Goal: Information Seeking & Learning: Get advice/opinions

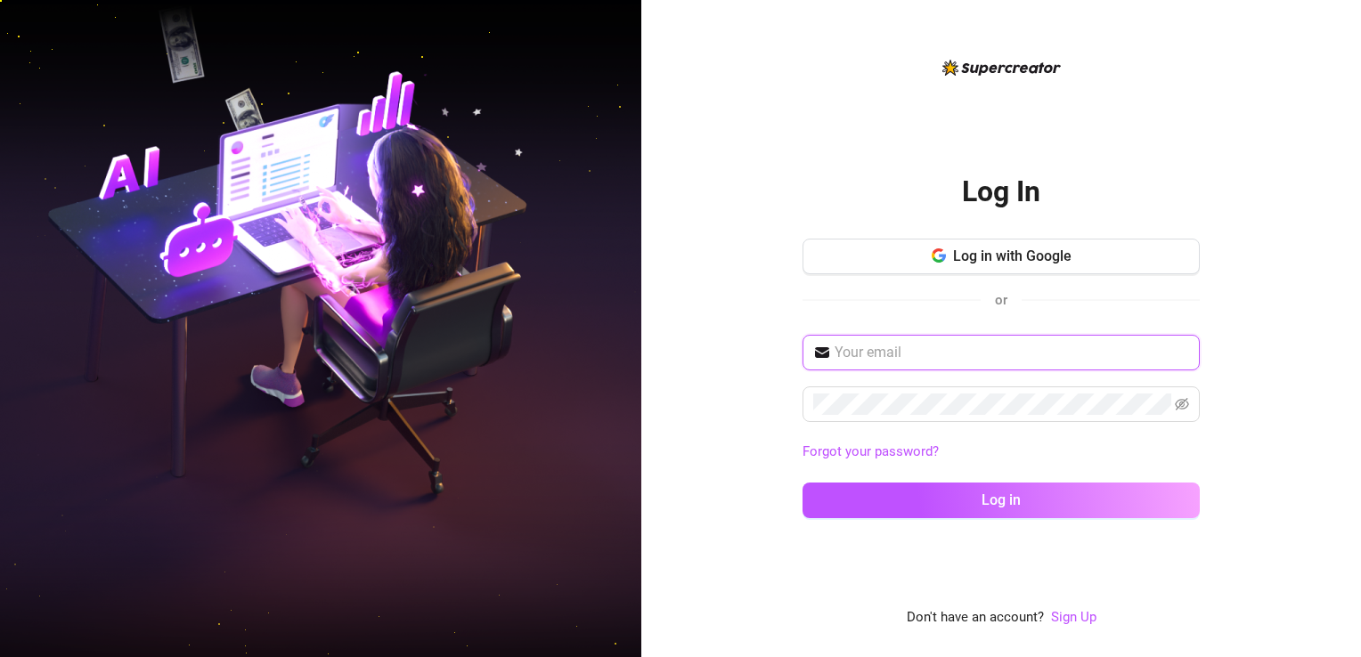
click at [946, 357] on input "text" at bounding box center [1011, 352] width 354 height 21
type input "itsaeyjay@gmail.com"
click at [1190, 321] on div "Log in with Google or" at bounding box center [1000, 282] width 397 height 87
click at [1188, 410] on icon "eye-invisible" at bounding box center [1181, 404] width 14 height 14
click at [1316, 389] on div "Log In Log in with Google or itsaeyjay@gmail.com Forgot your password? Log in D…" at bounding box center [1000, 328] width 719 height 657
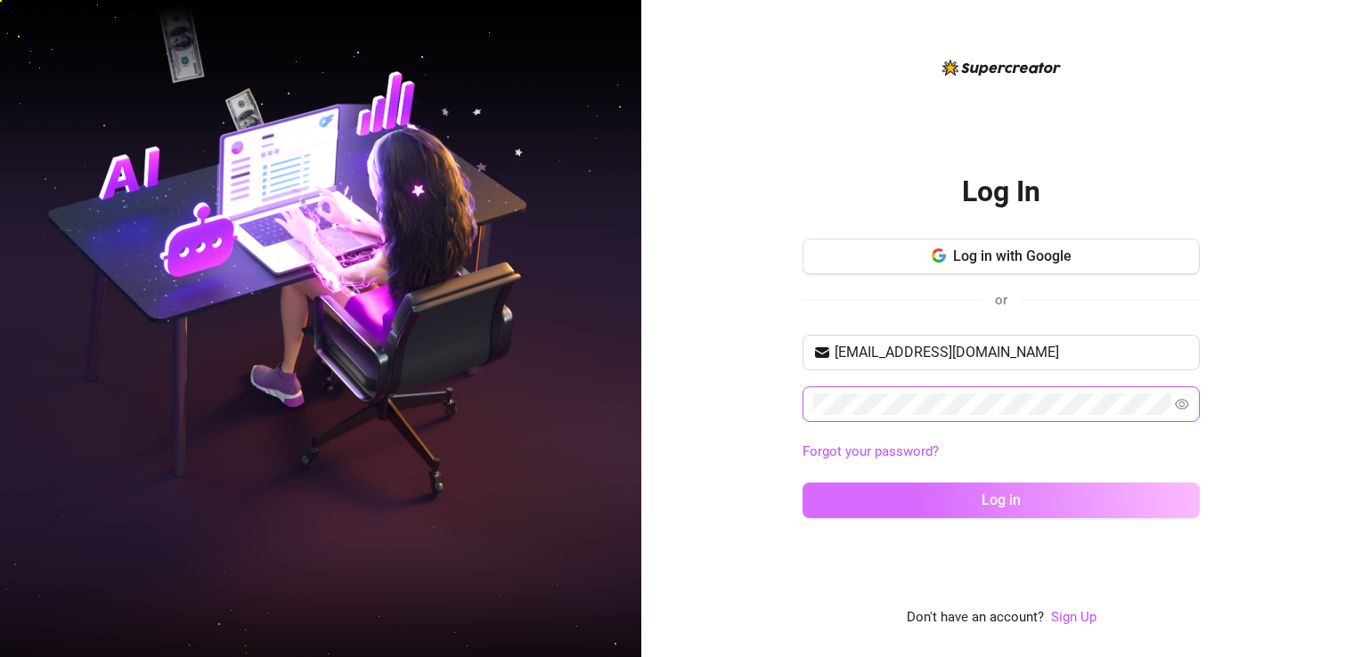
click at [1036, 490] on button "Log in" at bounding box center [1000, 501] width 397 height 36
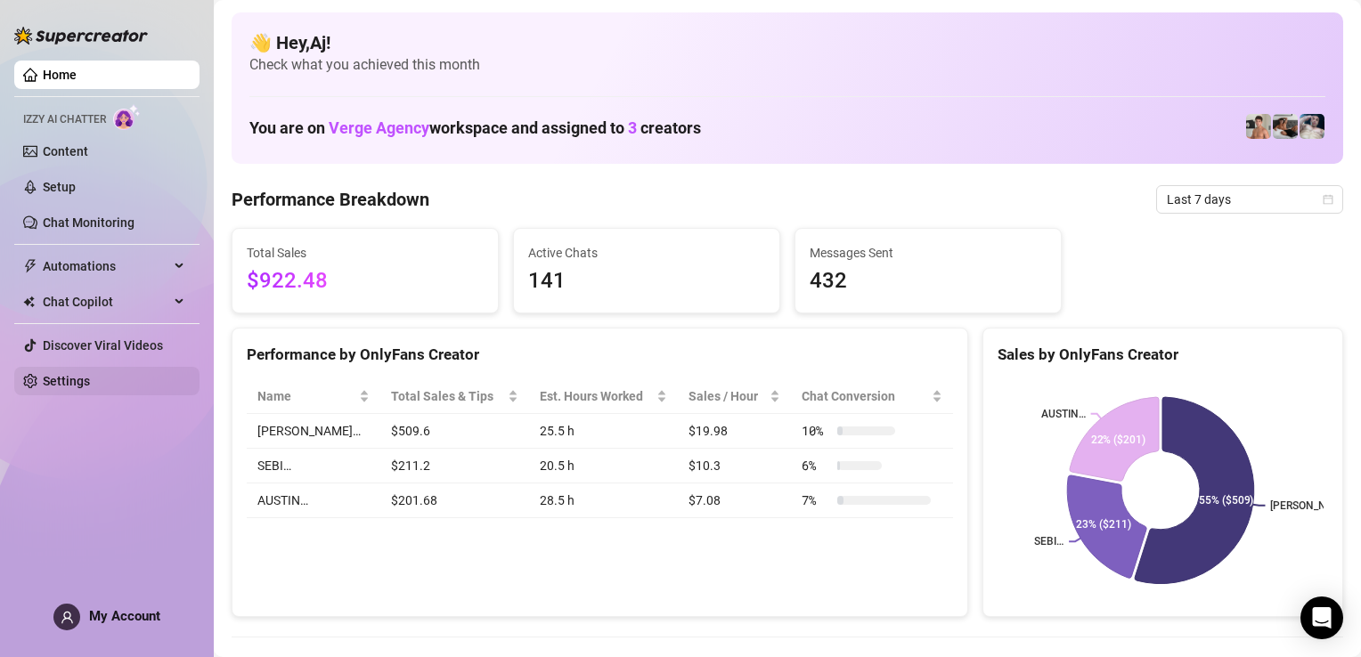
click at [90, 381] on link "Settings" at bounding box center [66, 381] width 47 height 14
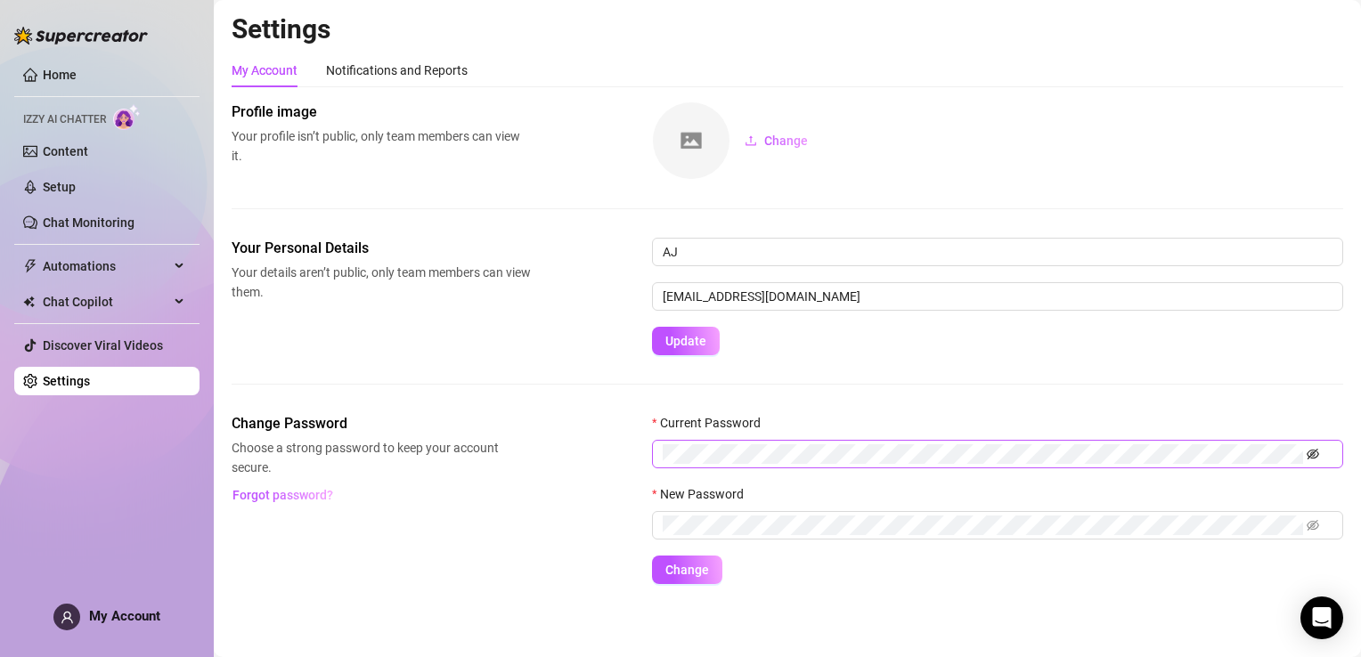
click at [1312, 454] on icon "eye-invisible" at bounding box center [1312, 454] width 12 height 11
click at [555, 444] on div "Change Password Choose a strong password to keep your account secure. Forgot pa…" at bounding box center [787, 498] width 1111 height 171
click at [890, 559] on form "Current Password New Password Change" at bounding box center [997, 498] width 691 height 171
click at [680, 563] on span "Change" at bounding box center [687, 570] width 44 height 14
click at [692, 571] on span "Change" at bounding box center [687, 570] width 44 height 14
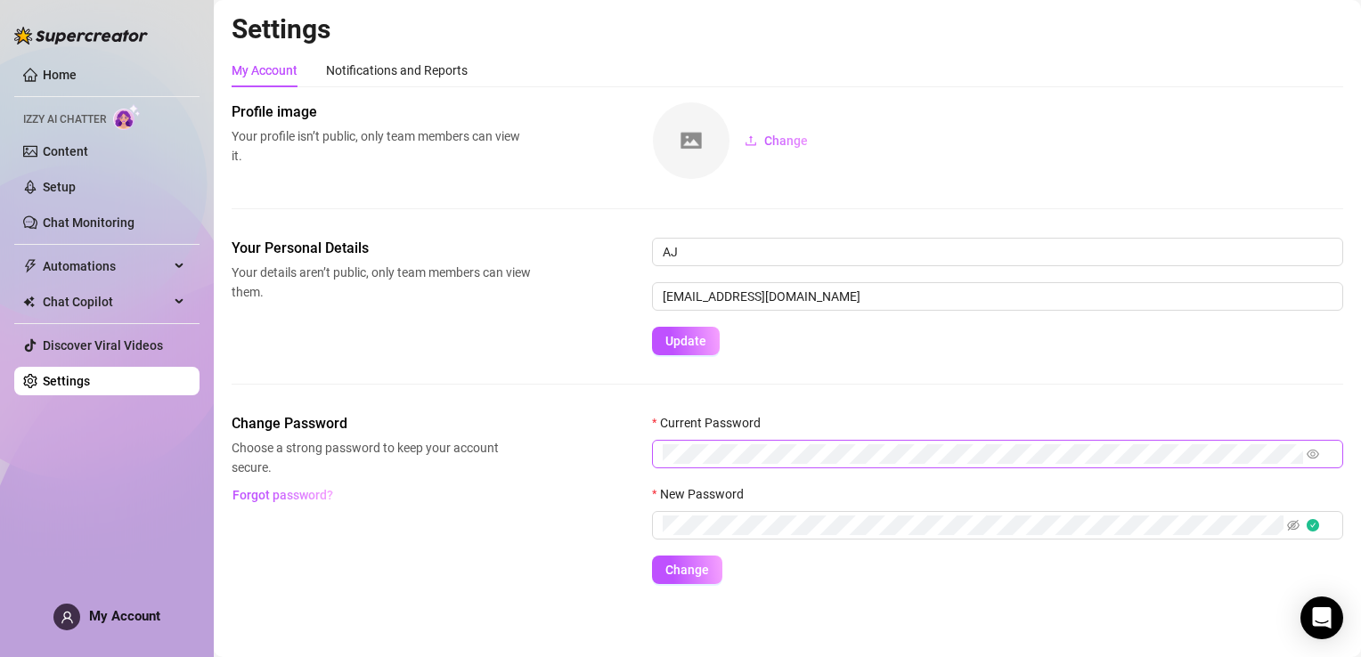
drag, startPoint x: 1288, startPoint y: 522, endPoint x: 1264, endPoint y: 543, distance: 32.2
click at [1288, 522] on icon "eye-invisible" at bounding box center [1293, 525] width 12 height 12
click at [687, 565] on span "Change" at bounding box center [687, 570] width 44 height 14
click at [104, 613] on span "My Account" at bounding box center [124, 616] width 71 height 16
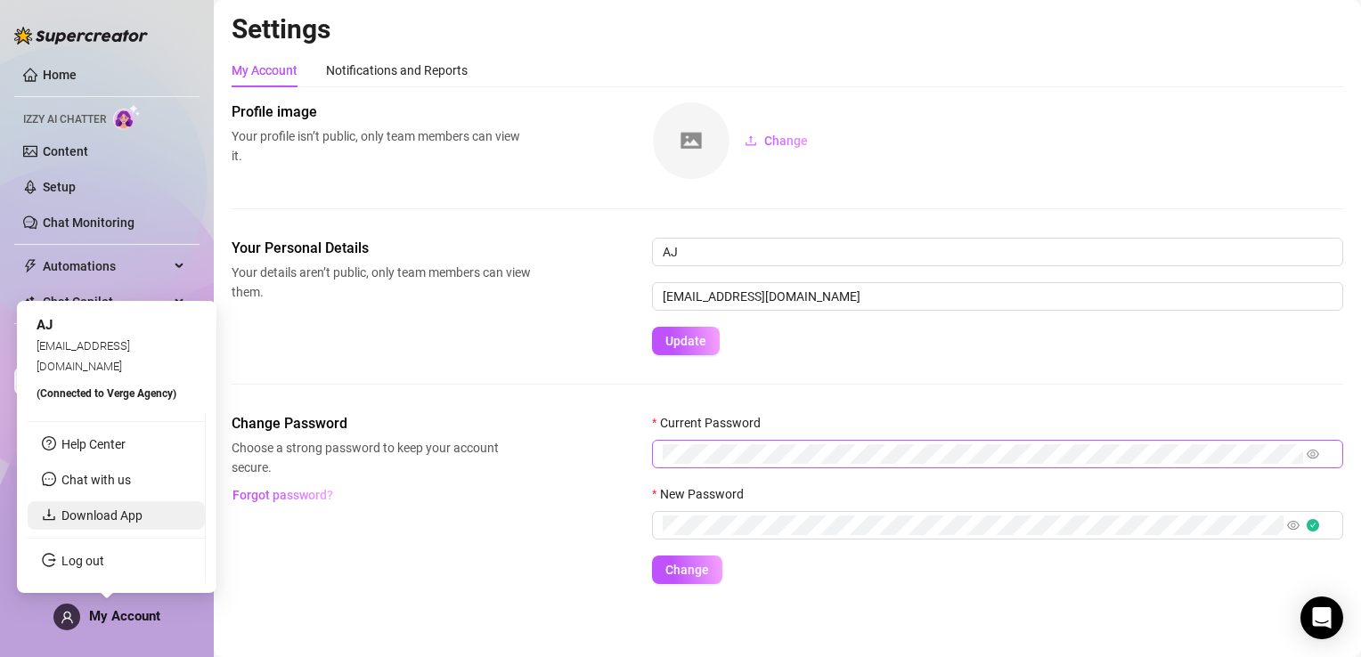
click at [108, 510] on link "Download App" at bounding box center [101, 515] width 81 height 14
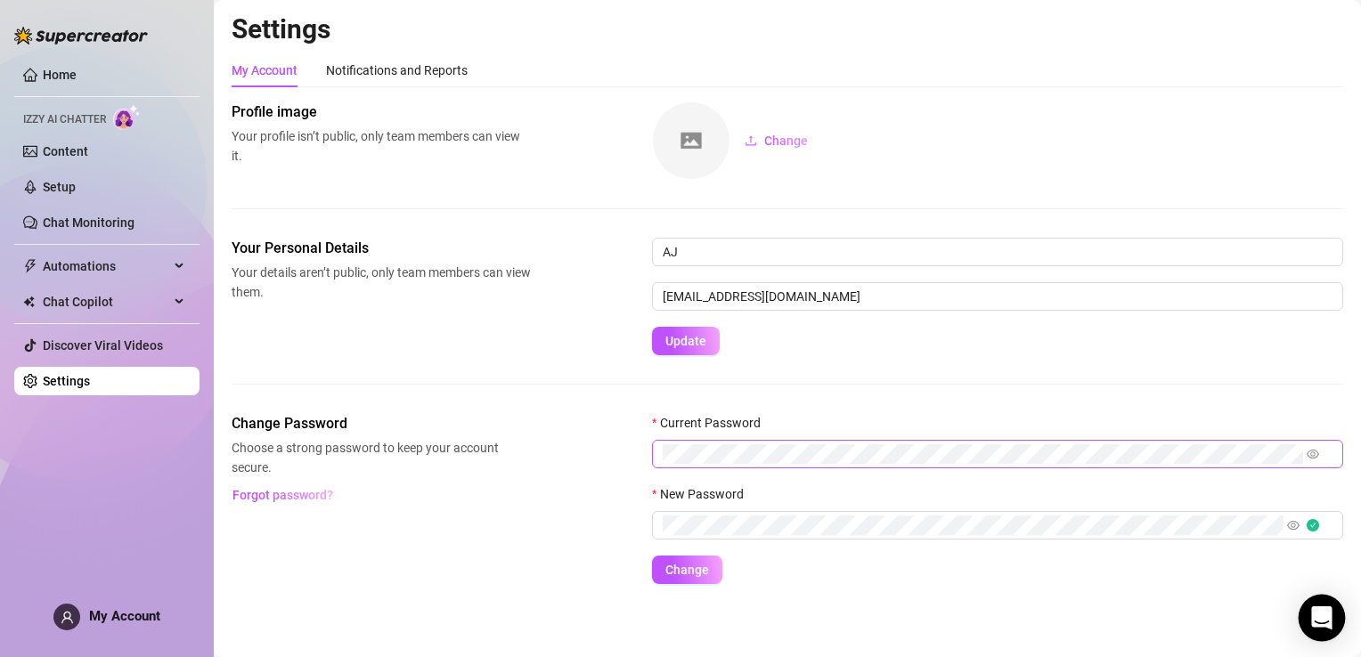
click at [1328, 622] on icon "Open Intercom Messenger" at bounding box center [1321, 617] width 23 height 23
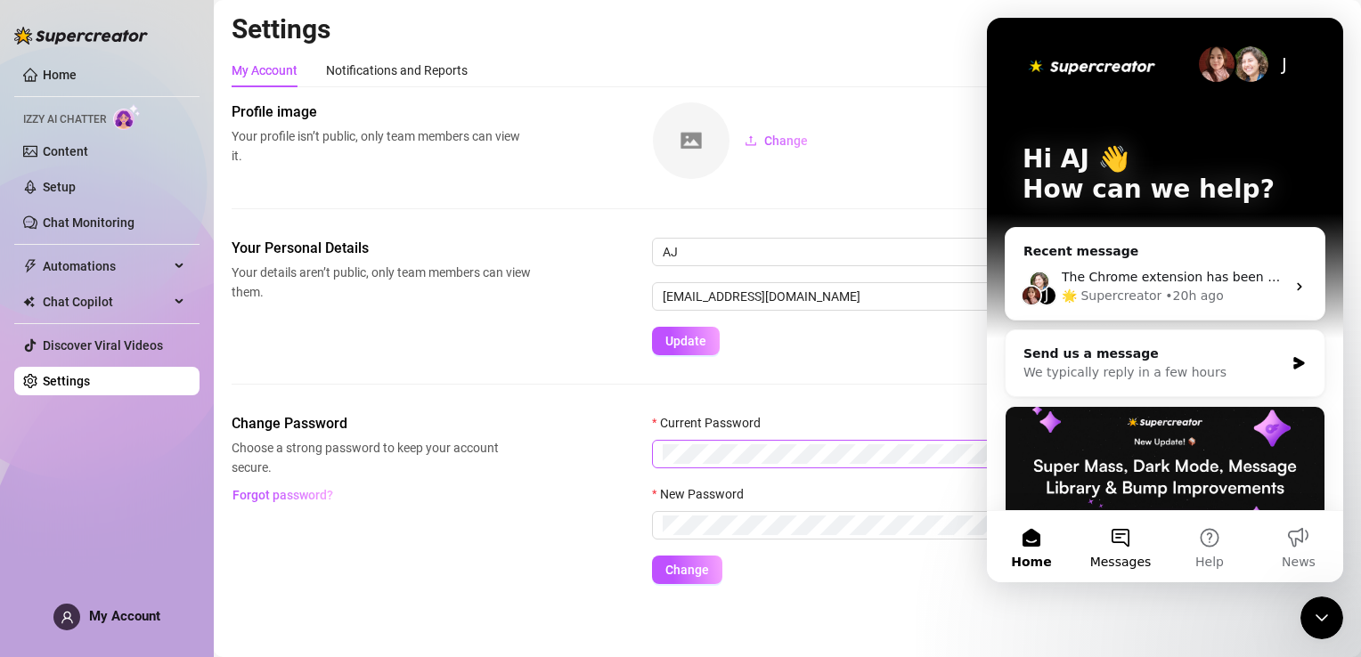
click at [1119, 549] on button "Messages" at bounding box center [1120, 546] width 89 height 71
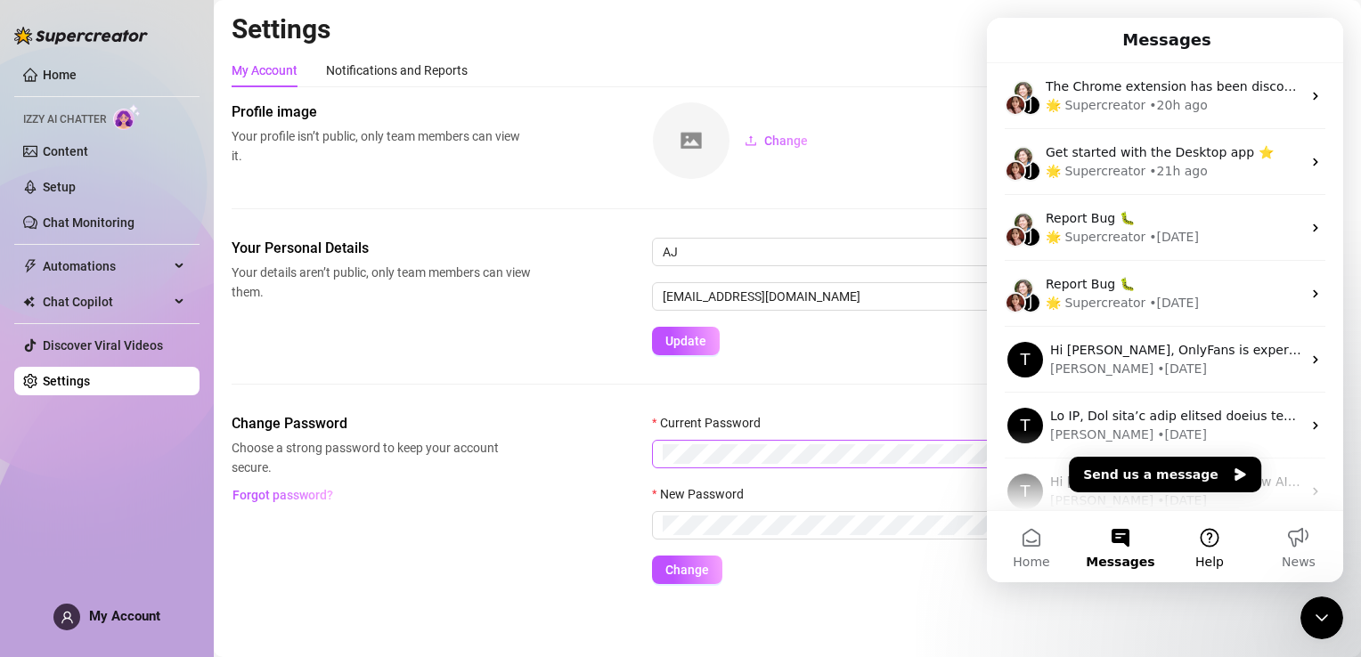
click at [1215, 537] on button "Help" at bounding box center [1209, 546] width 89 height 71
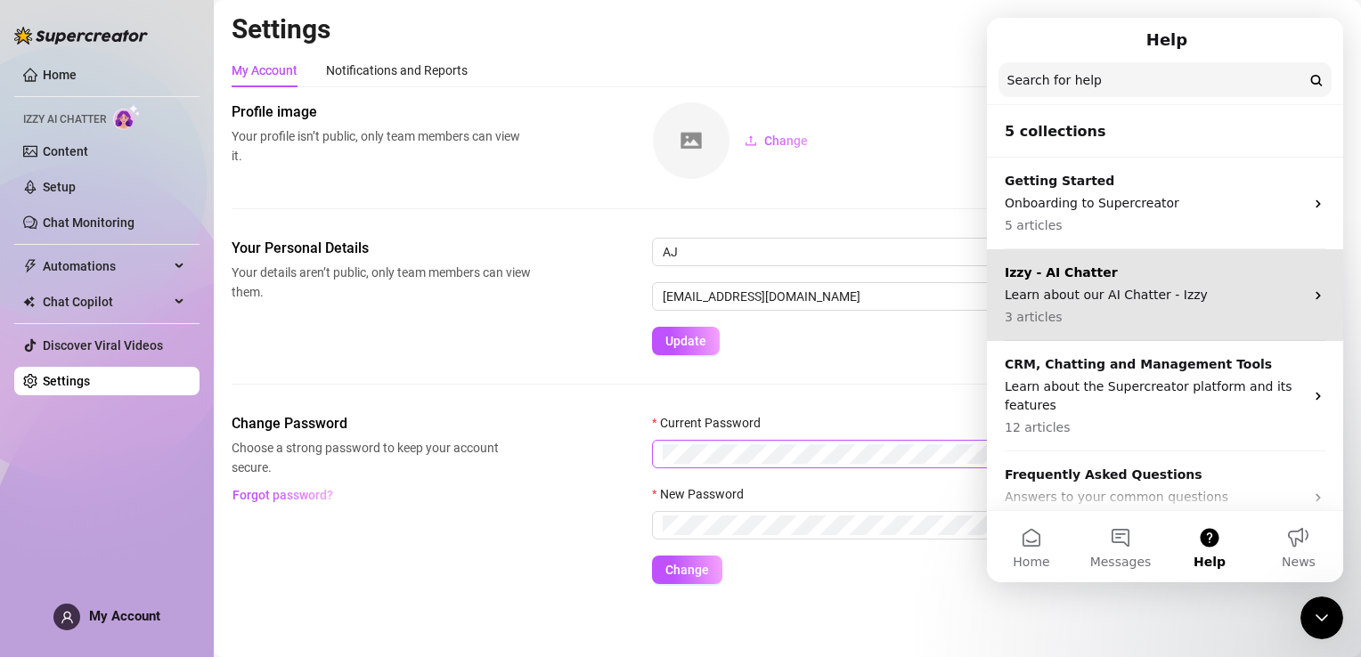
scroll to position [124, 0]
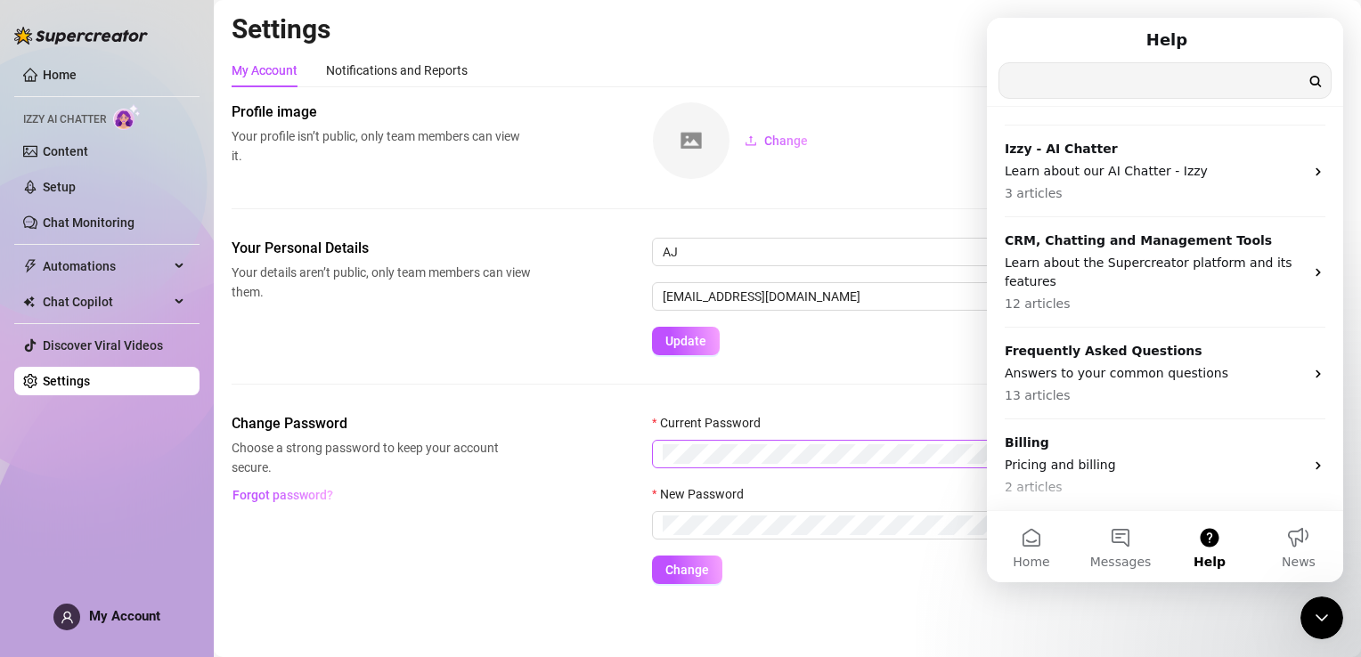
click at [1123, 77] on input "Search for help" at bounding box center [1164, 80] width 331 height 35
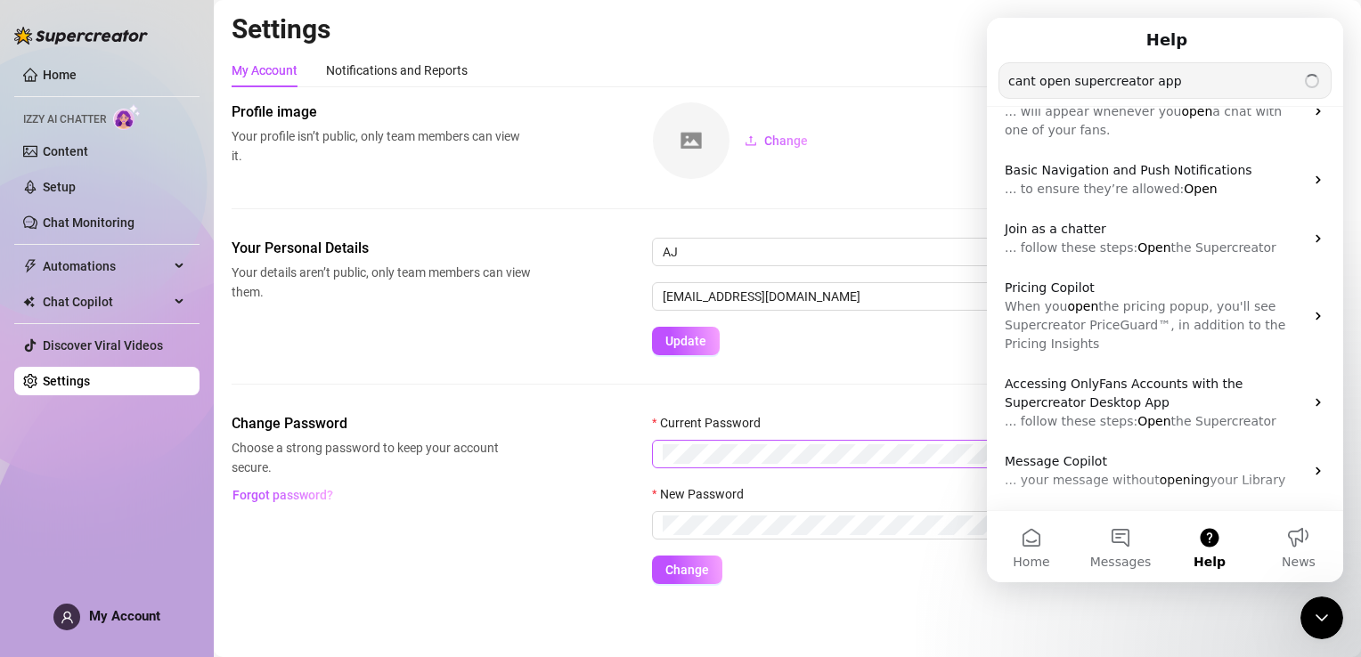
type input "cant open supercreator app"
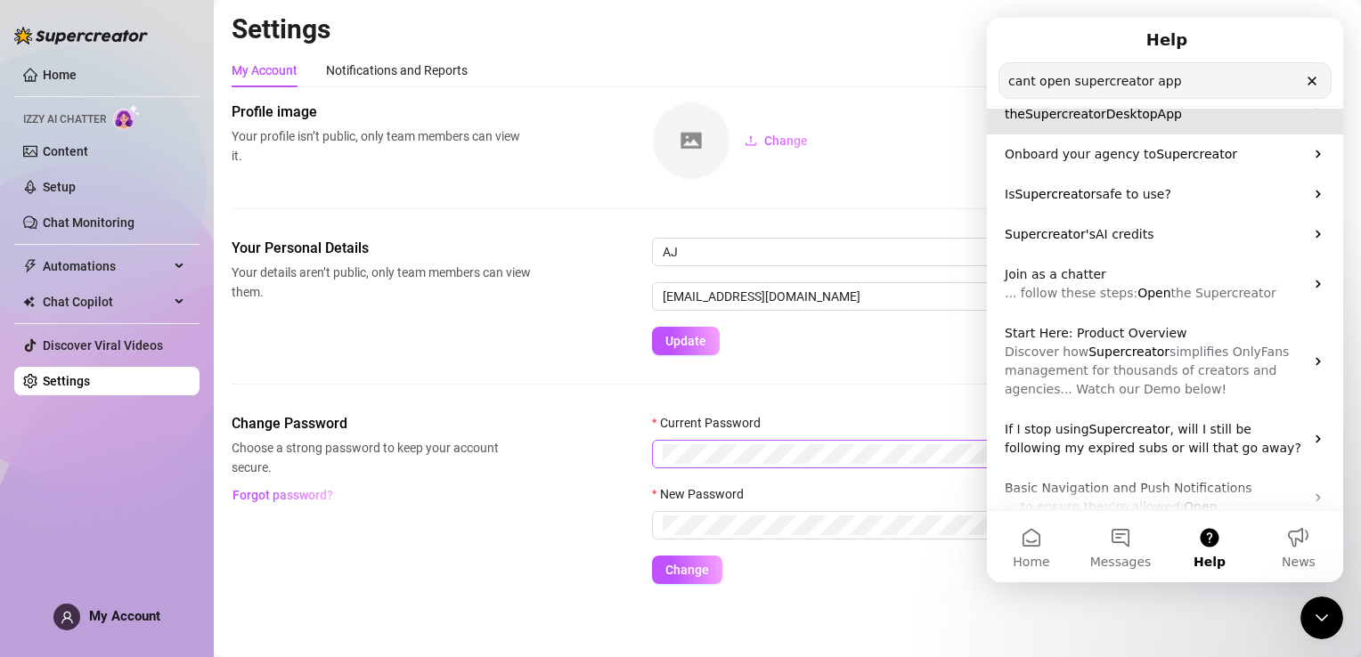
click at [1158, 119] on span "App" at bounding box center [1170, 114] width 24 height 14
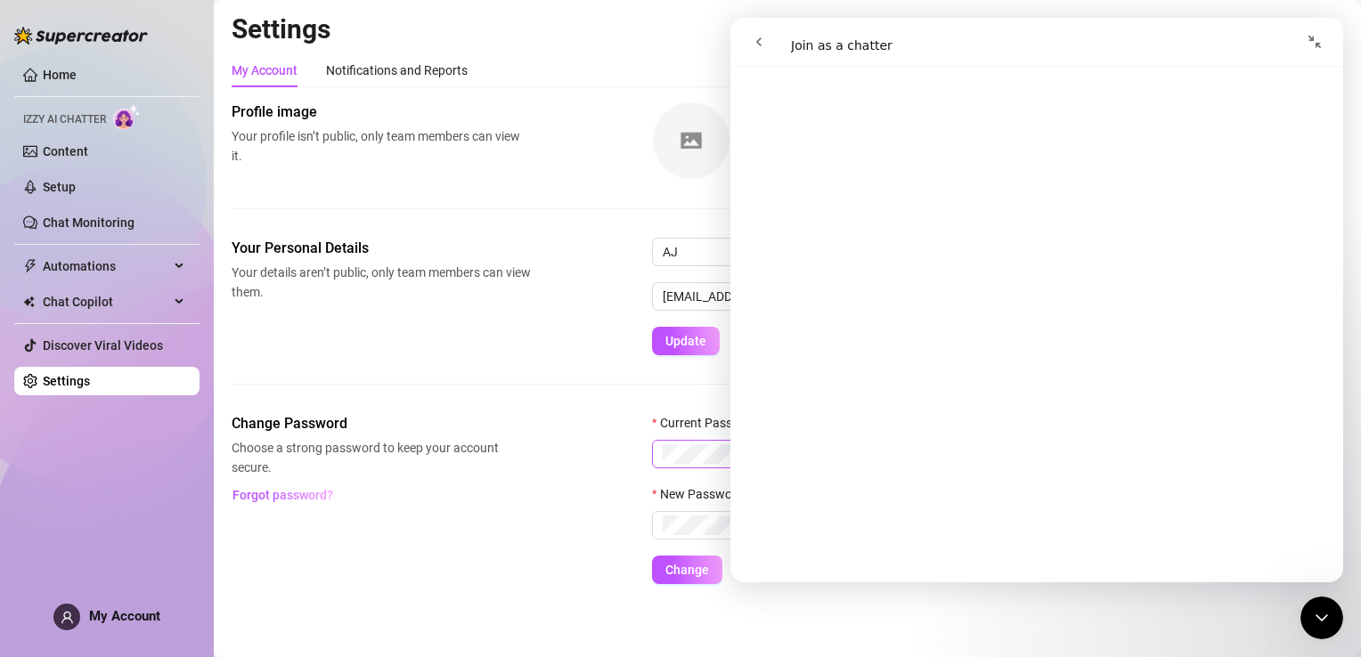
scroll to position [1068, 0]
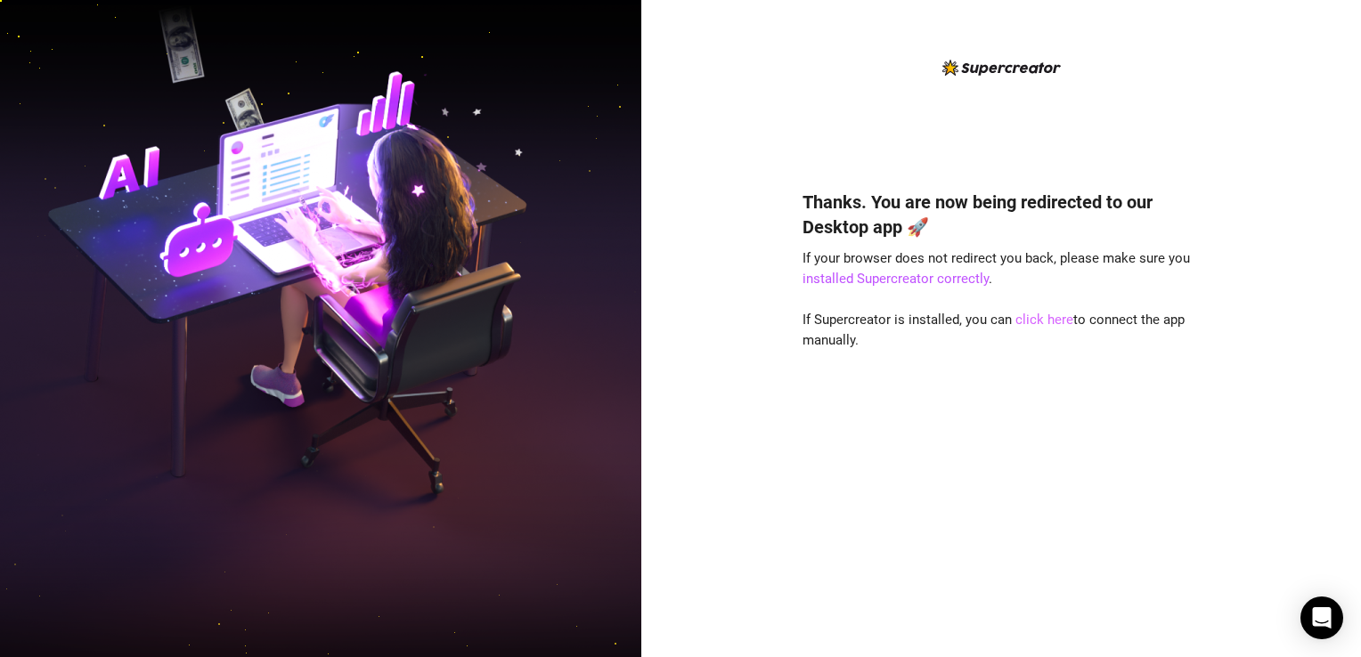
click at [1048, 319] on link "click here" at bounding box center [1044, 320] width 58 height 16
click at [1046, 317] on link "click here" at bounding box center [1044, 320] width 58 height 16
click at [1042, 315] on link "click here" at bounding box center [1044, 320] width 58 height 16
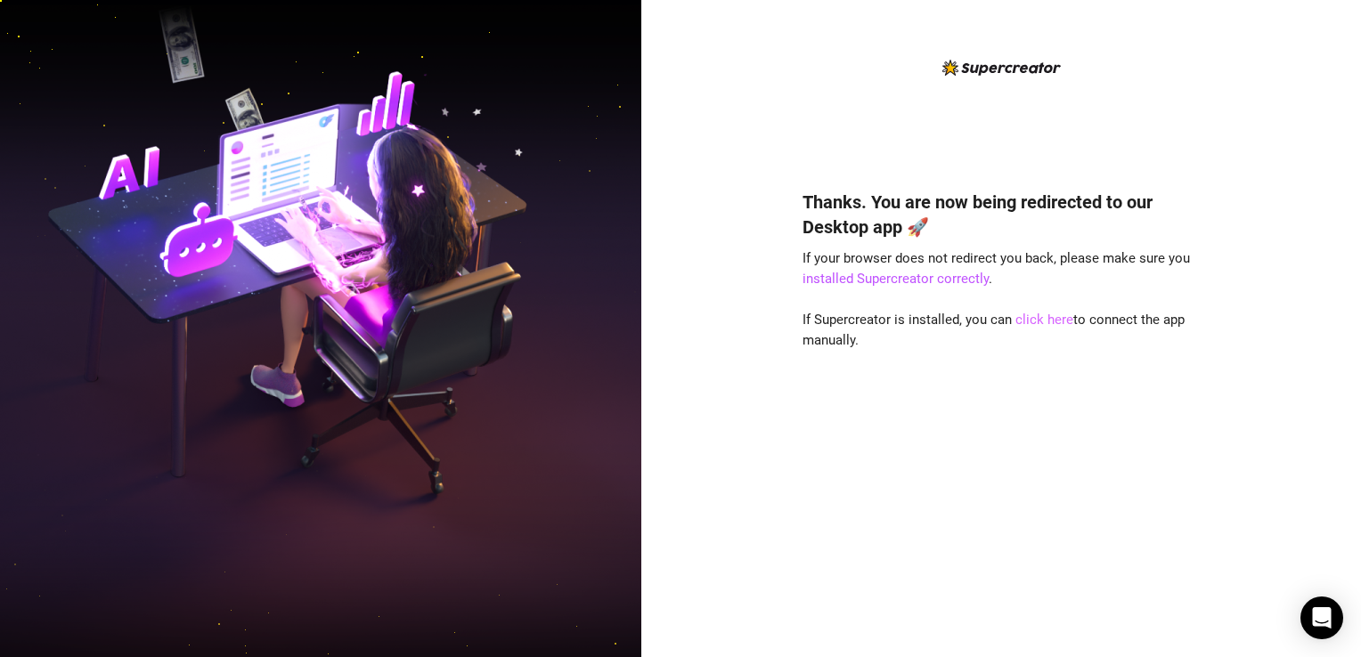
click at [1040, 321] on link "click here" at bounding box center [1044, 320] width 58 height 16
drag, startPoint x: 1297, startPoint y: 1, endPoint x: 875, endPoint y: 475, distance: 635.1
click at [875, 475] on div "Thanks. You are now being redirected to our Desktop app 🚀 If your browser does …" at bounding box center [1000, 397] width 397 height 463
click at [1044, 319] on link "click here" at bounding box center [1044, 320] width 58 height 16
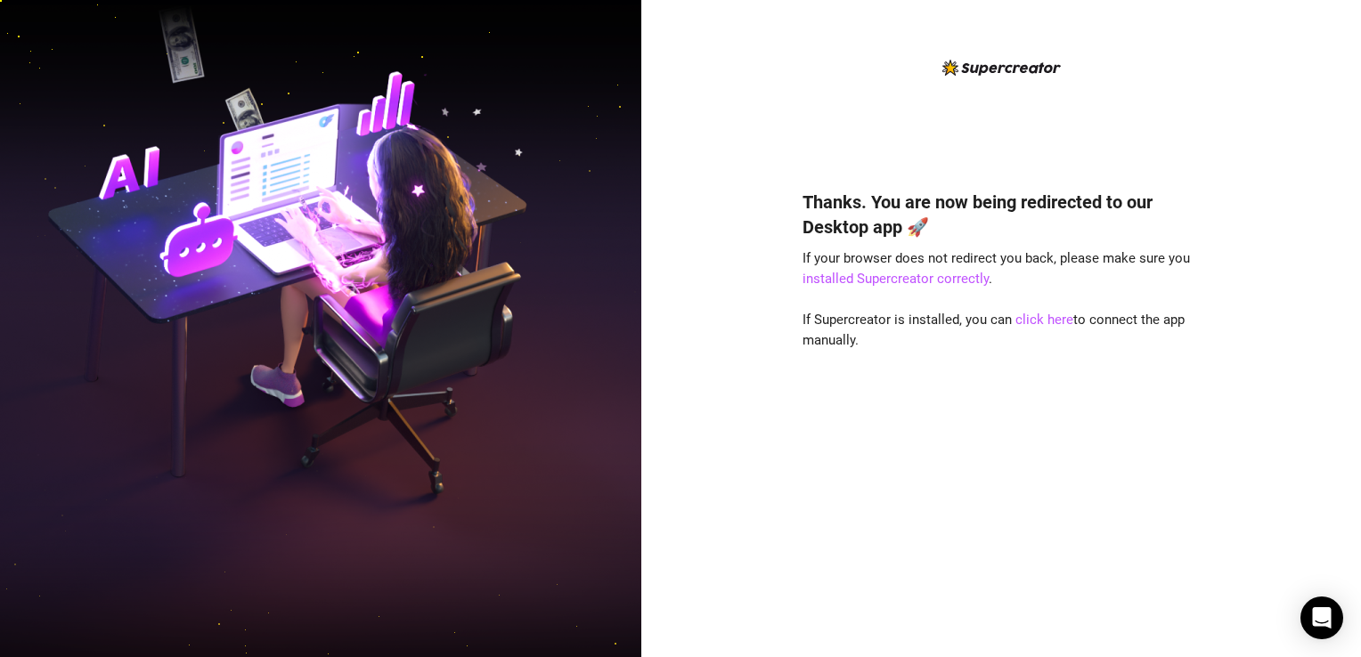
click at [848, 532] on div "Thanks. You are now being redirected to our Desktop app 🚀 If your browser does …" at bounding box center [1000, 397] width 397 height 463
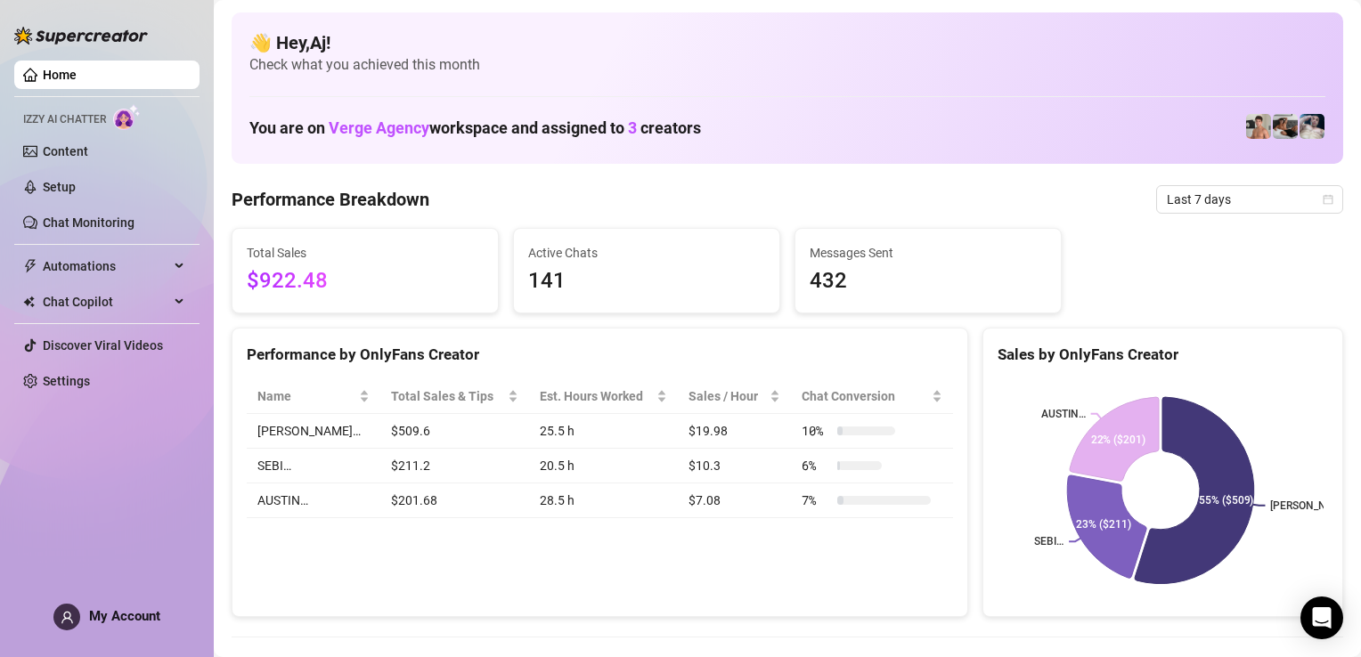
click at [57, 78] on link "Home" at bounding box center [60, 75] width 34 height 14
click at [43, 70] on link "Home" at bounding box center [60, 75] width 34 height 14
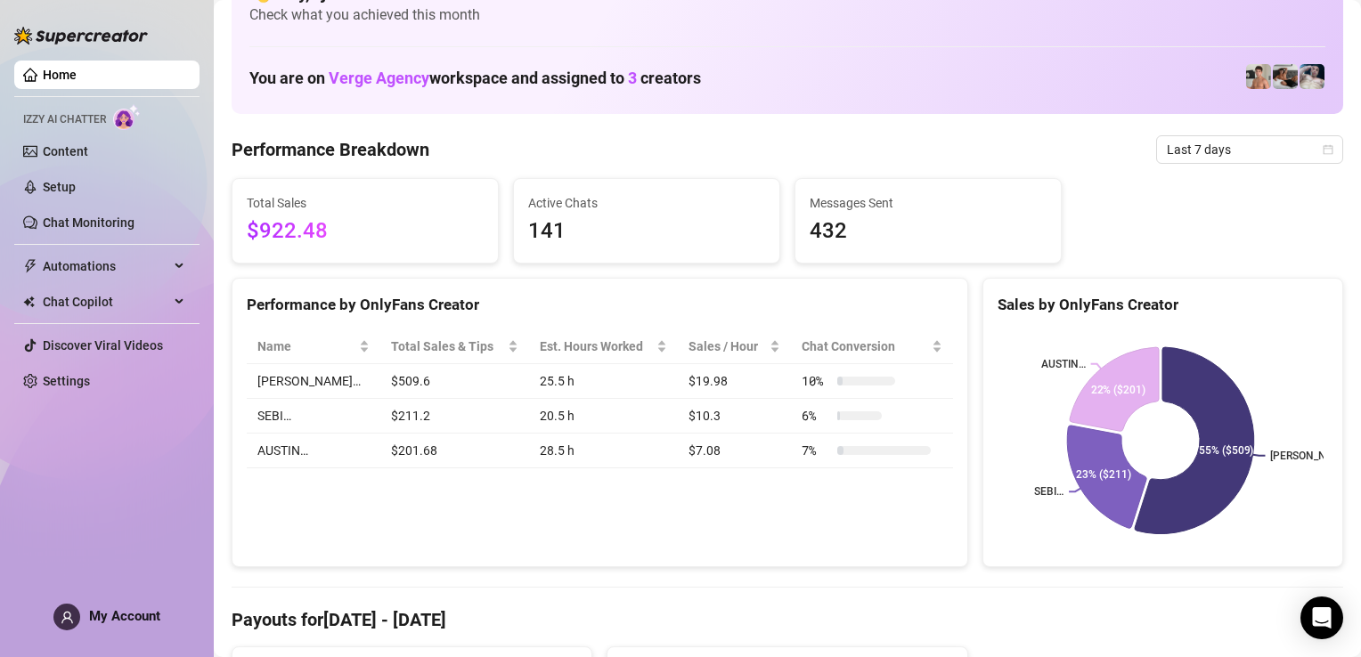
scroll to position [89, 0]
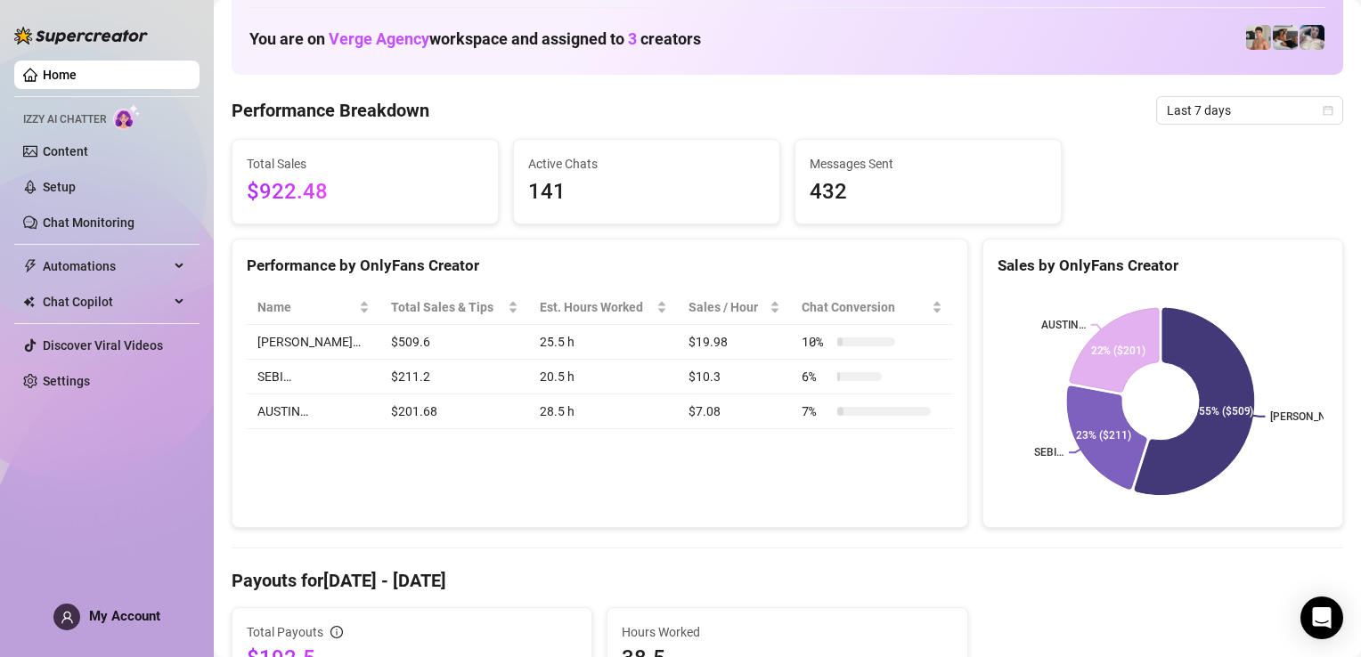
click at [1246, 45] on img at bounding box center [1258, 37] width 25 height 25
click at [1247, 34] on img at bounding box center [1258, 37] width 25 height 25
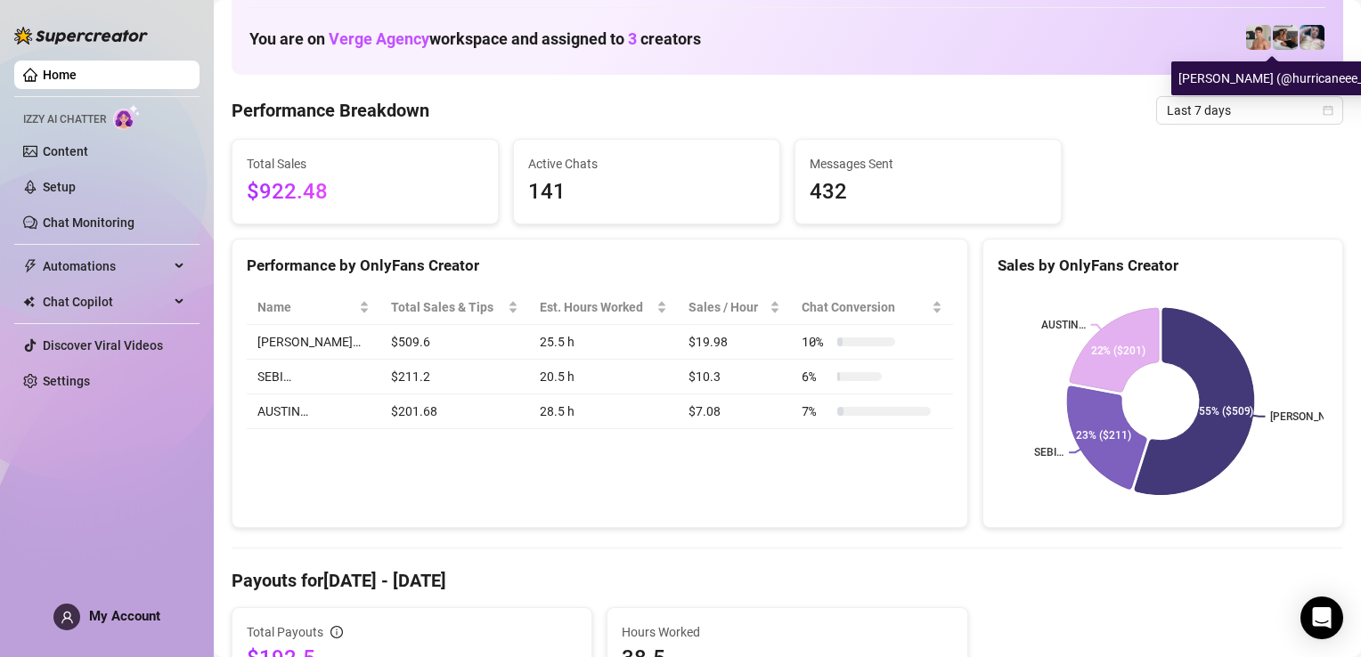
click at [1272, 39] on img at bounding box center [1284, 37] width 25 height 25
click at [1299, 41] on img at bounding box center [1311, 37] width 25 height 25
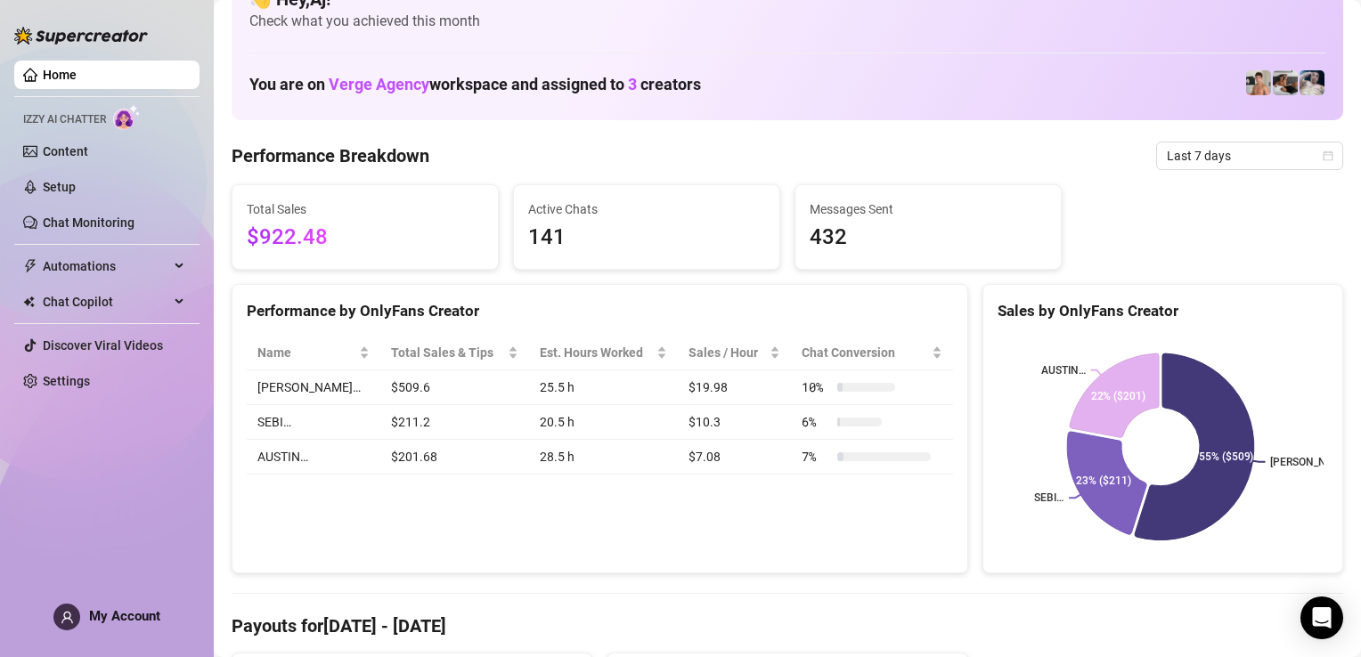
scroll to position [0, 0]
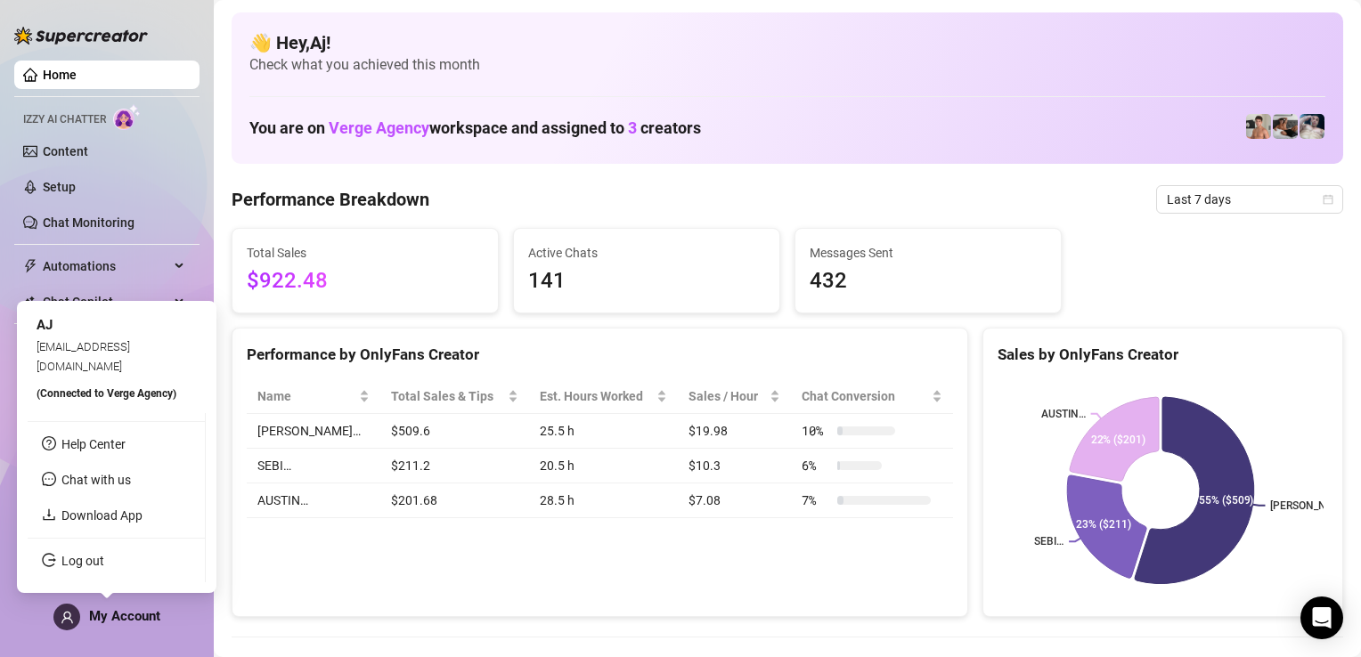
click at [68, 621] on icon "user" at bounding box center [67, 617] width 13 height 13
click at [95, 478] on span "Chat with us" at bounding box center [95, 480] width 69 height 14
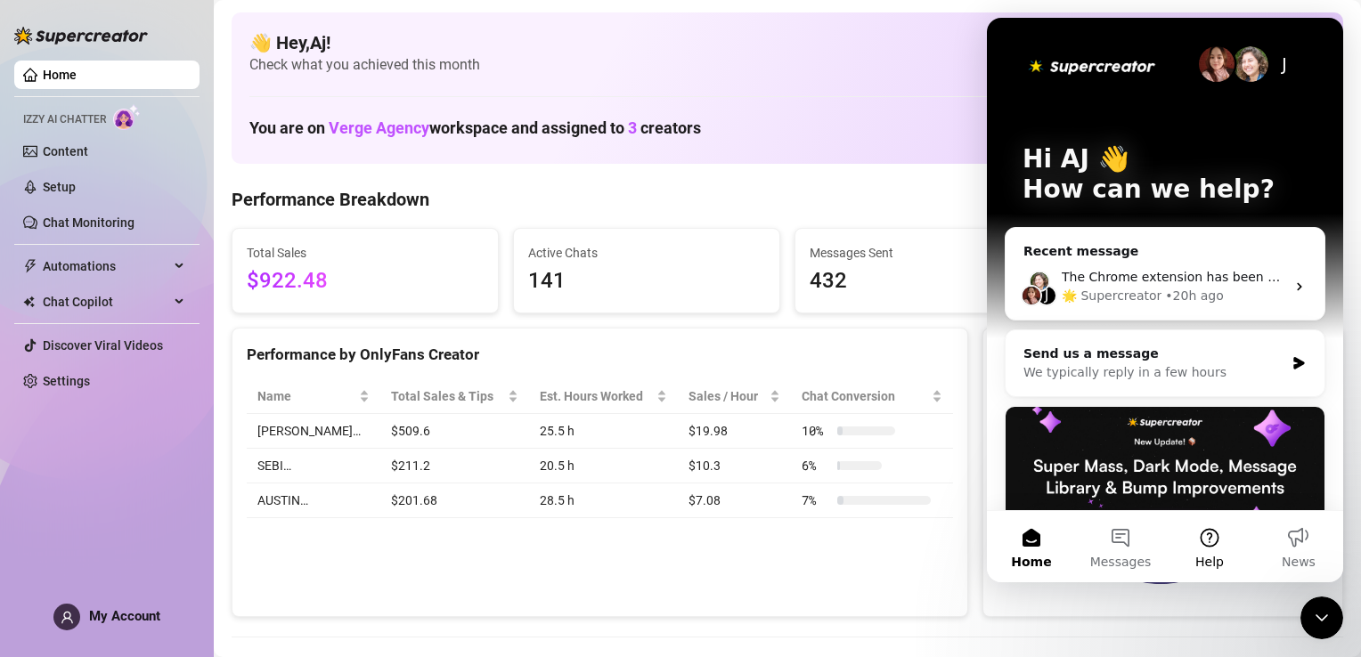
click at [1214, 537] on button "Help" at bounding box center [1209, 546] width 89 height 71
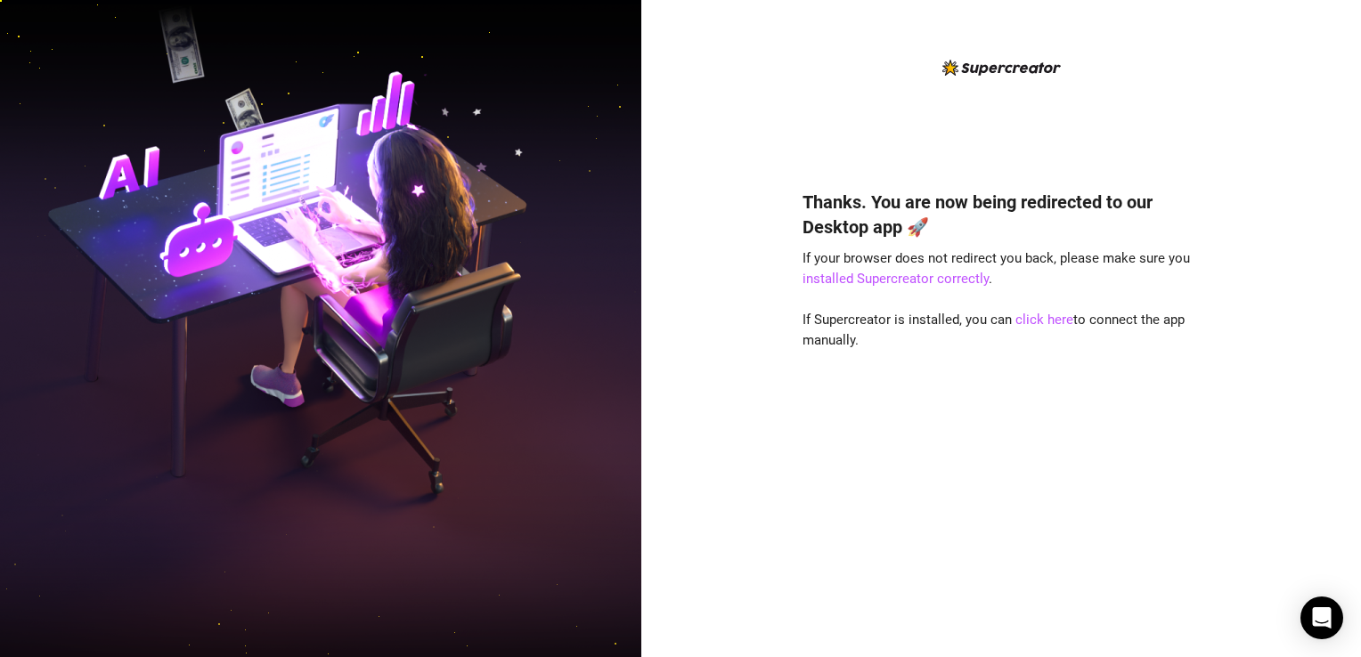
click at [1257, 147] on div "Thanks. You are now being redirected to our Desktop app 🚀 If your browser does …" at bounding box center [1000, 328] width 719 height 657
click at [1042, 321] on link "click here" at bounding box center [1044, 320] width 58 height 16
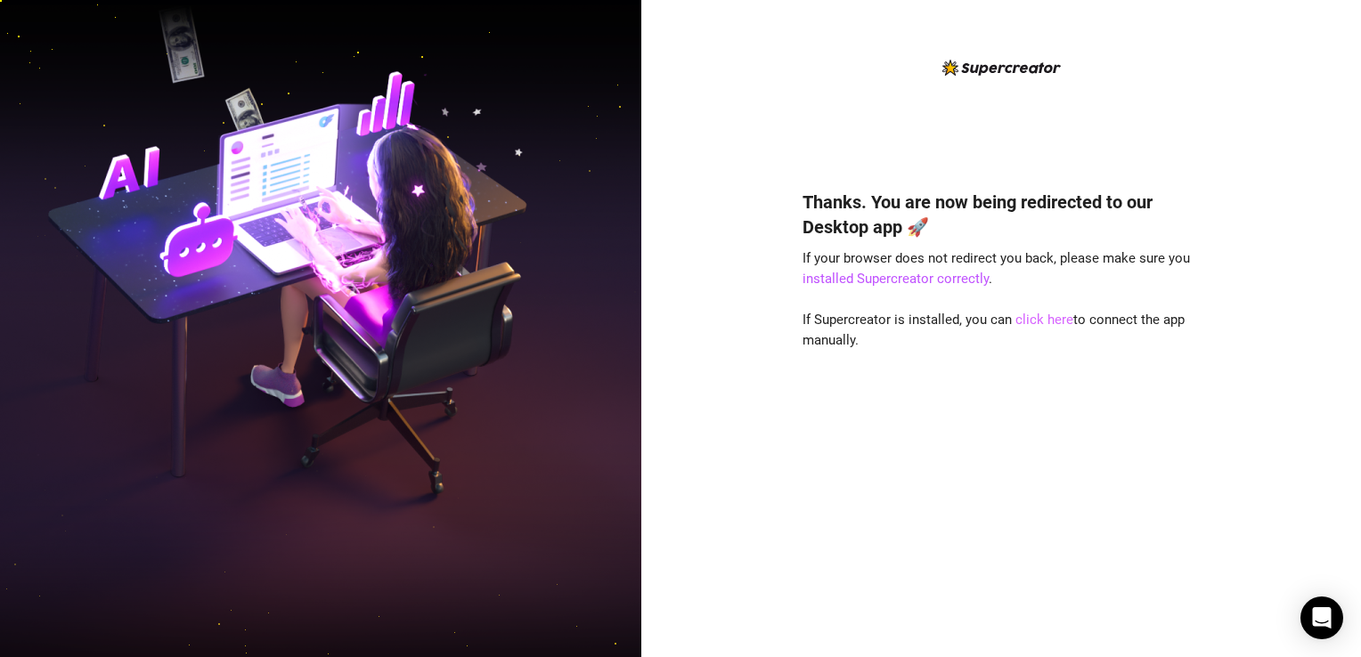
click at [1044, 317] on link "click here" at bounding box center [1044, 320] width 58 height 16
click at [913, 280] on link "installed Supercreator correctly" at bounding box center [895, 279] width 186 height 16
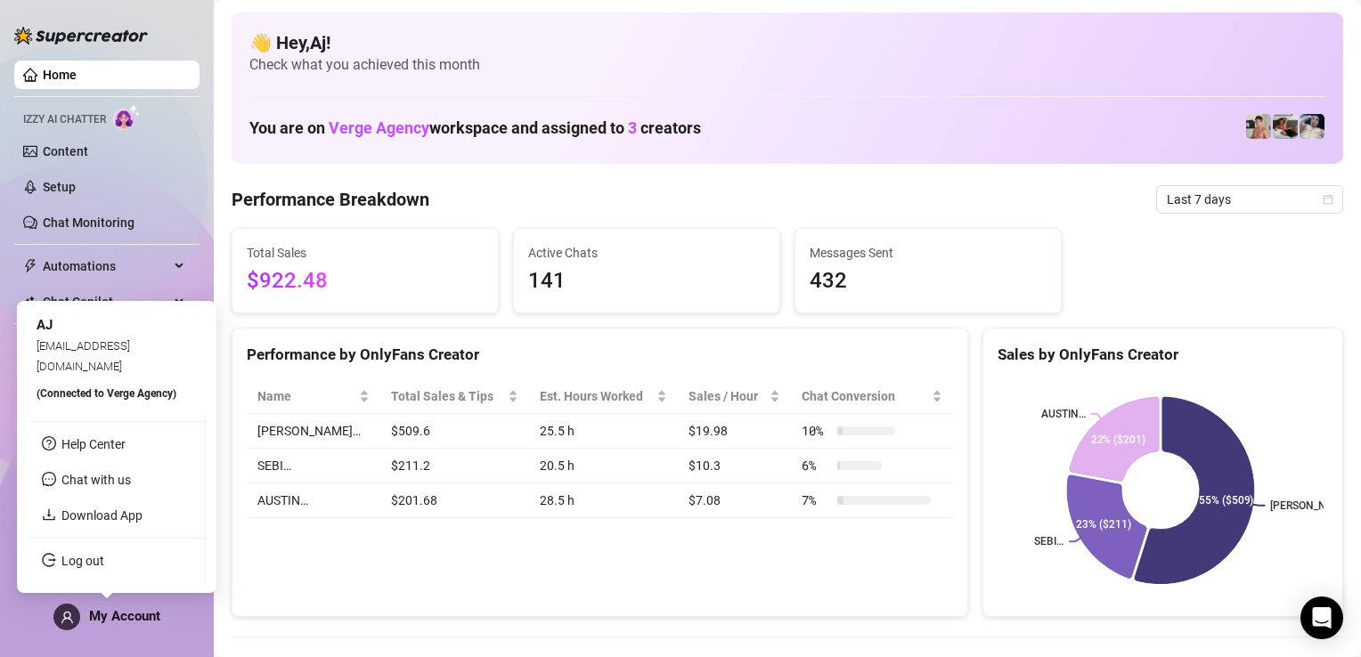
click at [113, 615] on span "My Account" at bounding box center [124, 616] width 71 height 16
click at [111, 626] on div "My Account" at bounding box center [106, 617] width 107 height 27
click at [98, 513] on link "Download App" at bounding box center [101, 515] width 81 height 14
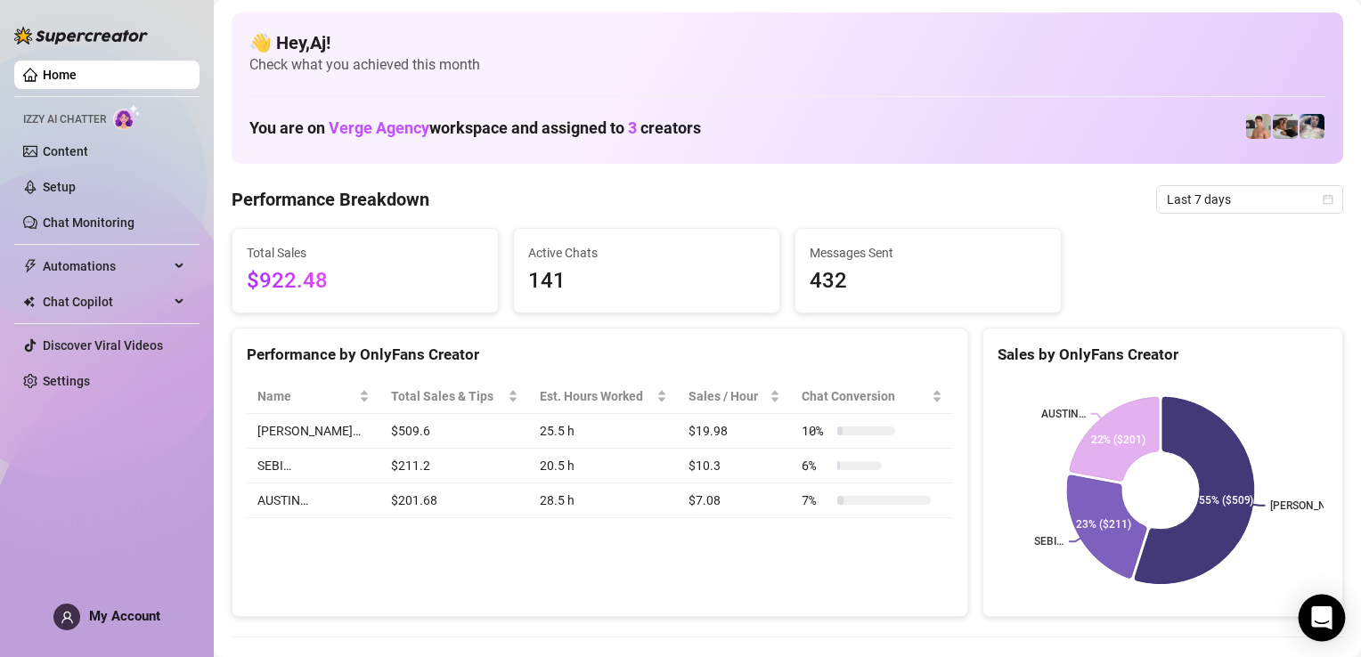
click at [1325, 617] on icon "Open Intercom Messenger" at bounding box center [1321, 617] width 20 height 23
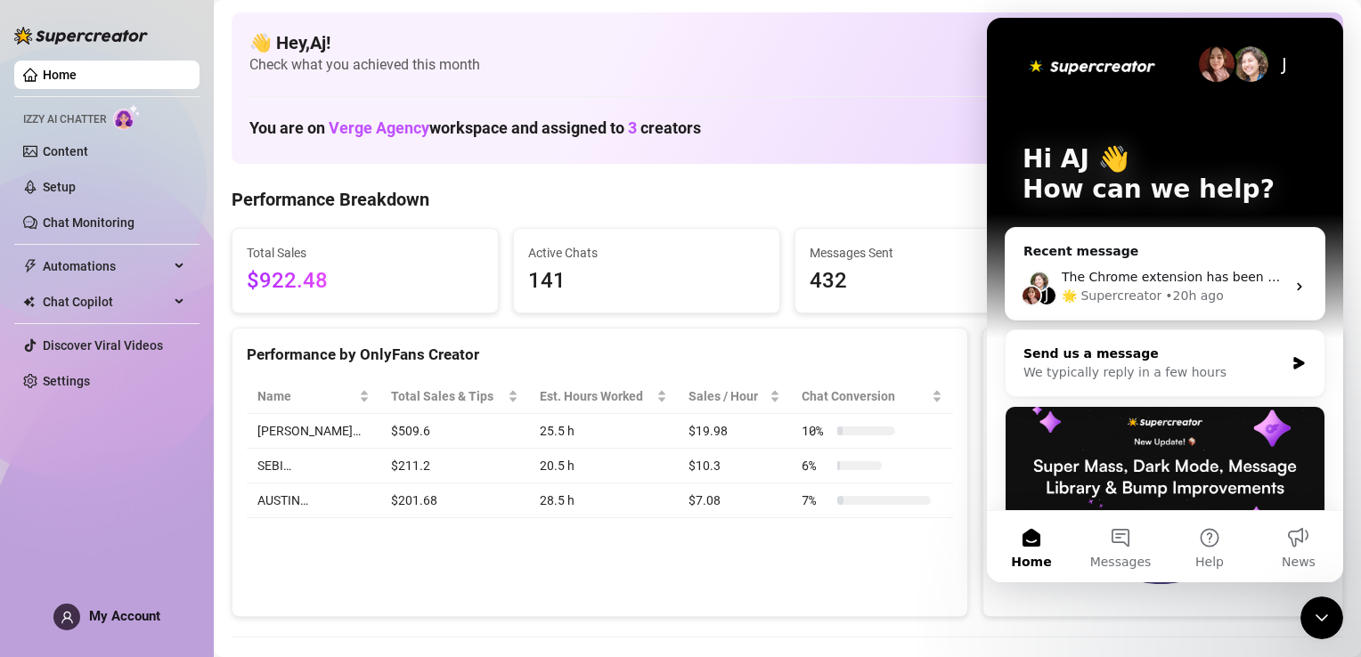
click at [1132, 376] on div "We typically reply in a few hours" at bounding box center [1153, 372] width 261 height 19
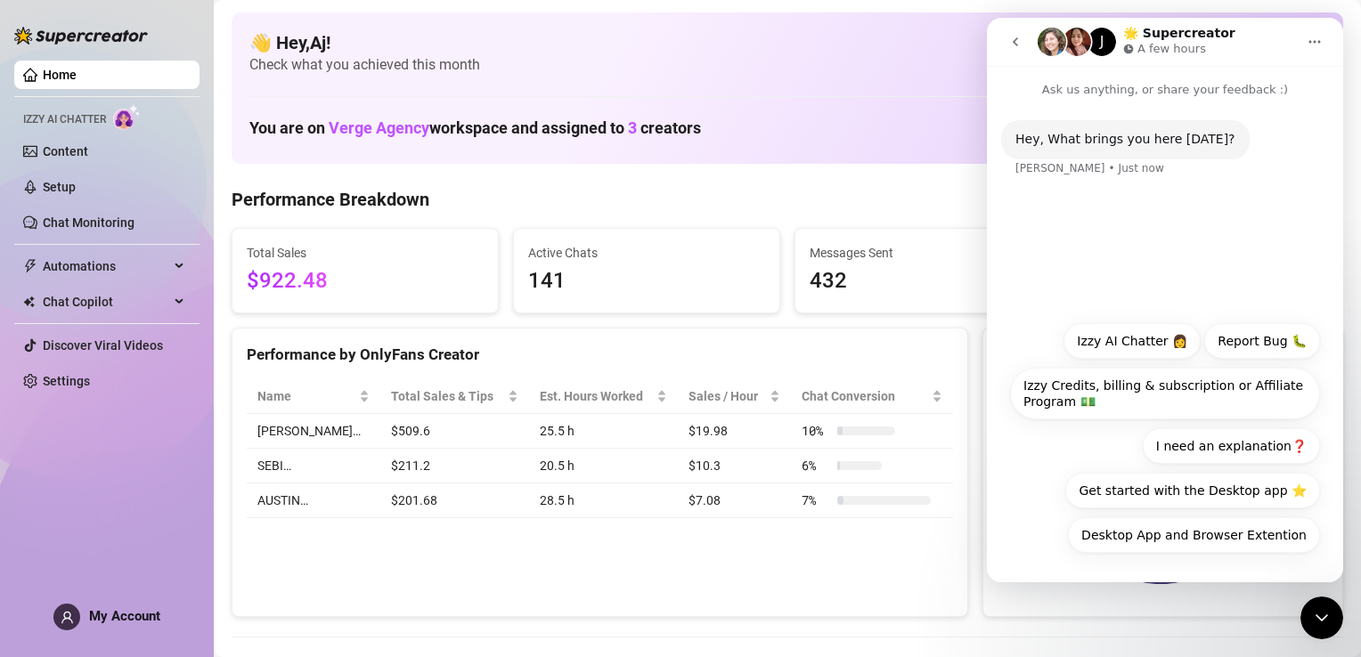
click at [1086, 162] on div "Hey, What brings you here [DATE]? [PERSON_NAME] • Just now" at bounding box center [1165, 159] width 328 height 78
click at [1190, 534] on button "Desktop App and Browser Extention" at bounding box center [1194, 535] width 252 height 36
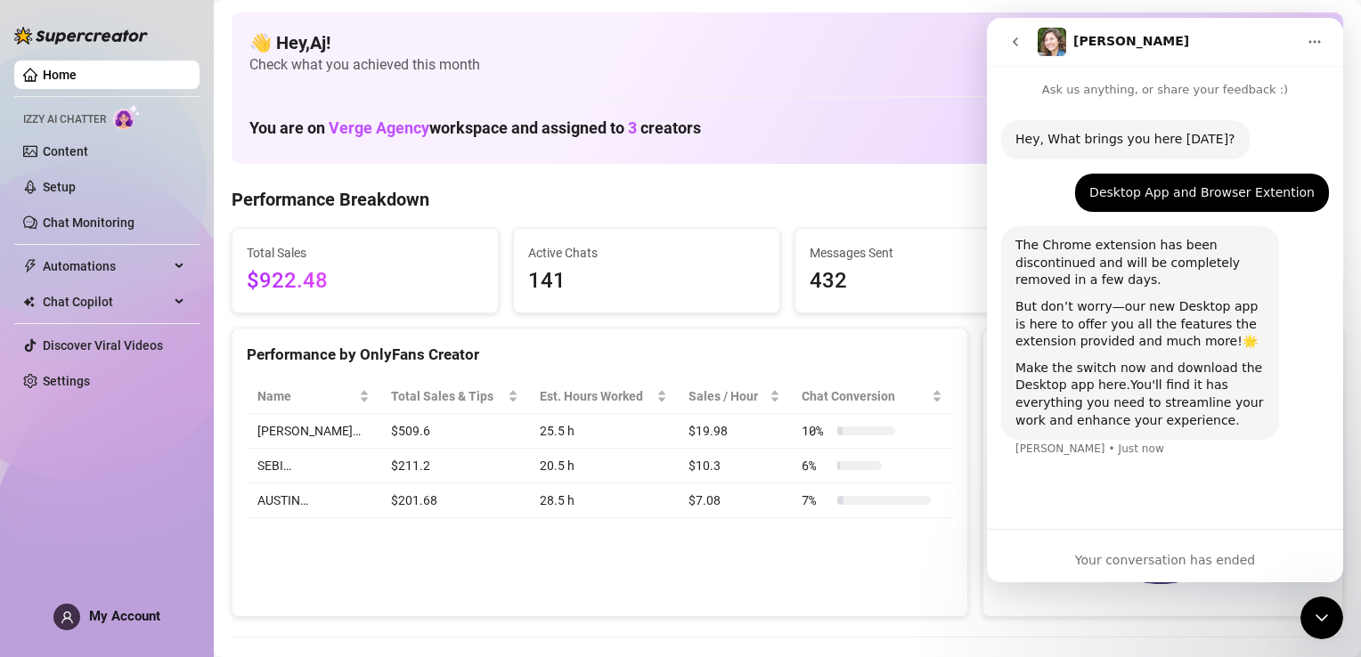
click at [1101, 386] on link "Make the switch now and download the Desktop app here." at bounding box center [1138, 377] width 247 height 32
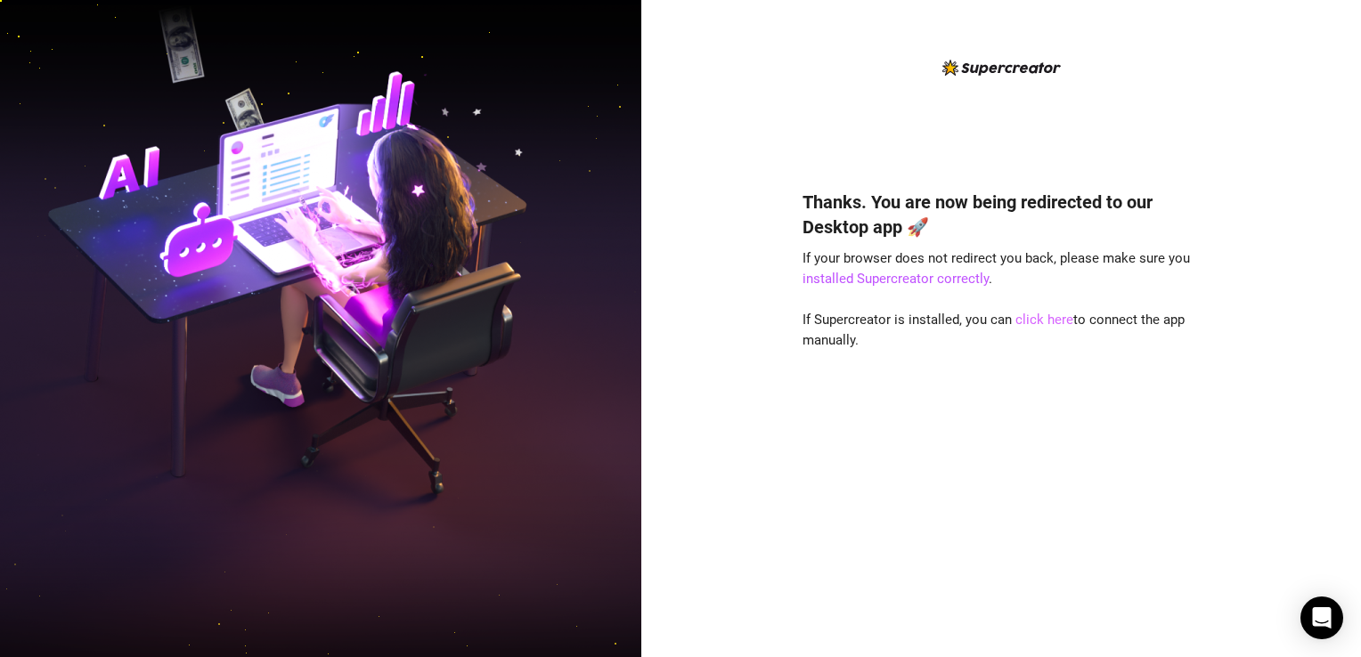
click at [1046, 318] on link "click here" at bounding box center [1044, 320] width 58 height 16
click at [1045, 319] on link "click here" at bounding box center [1044, 320] width 58 height 16
click at [1052, 320] on link "click here" at bounding box center [1044, 320] width 58 height 16
click at [1037, 322] on link "click here" at bounding box center [1044, 320] width 58 height 16
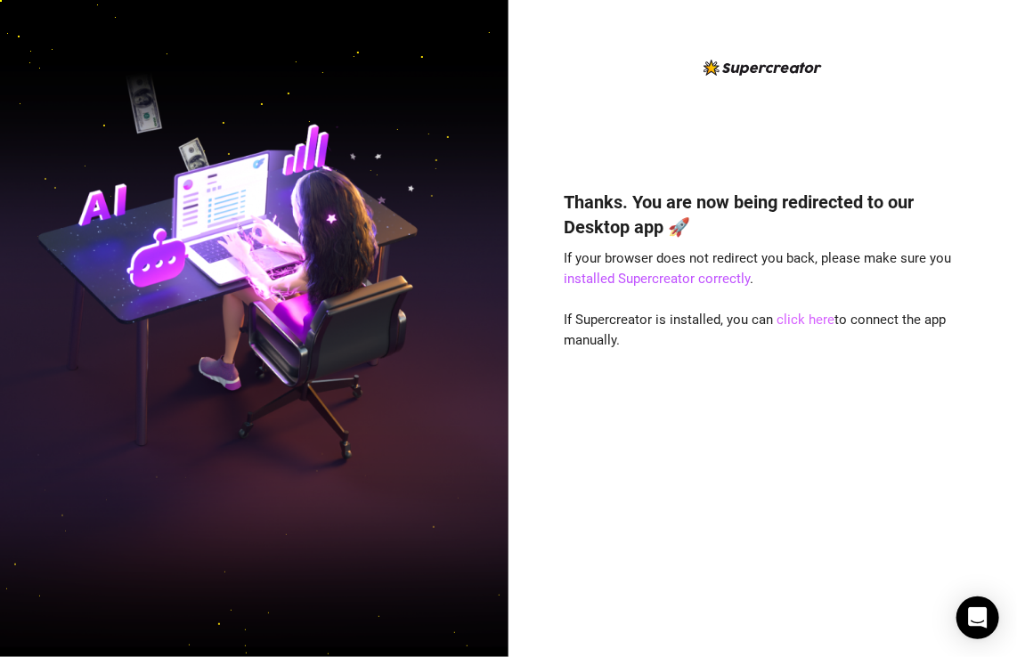
click at [794, 313] on link "click here" at bounding box center [806, 320] width 58 height 16
click at [802, 321] on link "click here" at bounding box center [806, 320] width 58 height 16
click at [360, 589] on img at bounding box center [254, 329] width 508 height 638
click at [787, 322] on link "click here" at bounding box center [806, 320] width 58 height 16
click at [673, 280] on link "installed Supercreator correctly" at bounding box center [658, 279] width 186 height 16
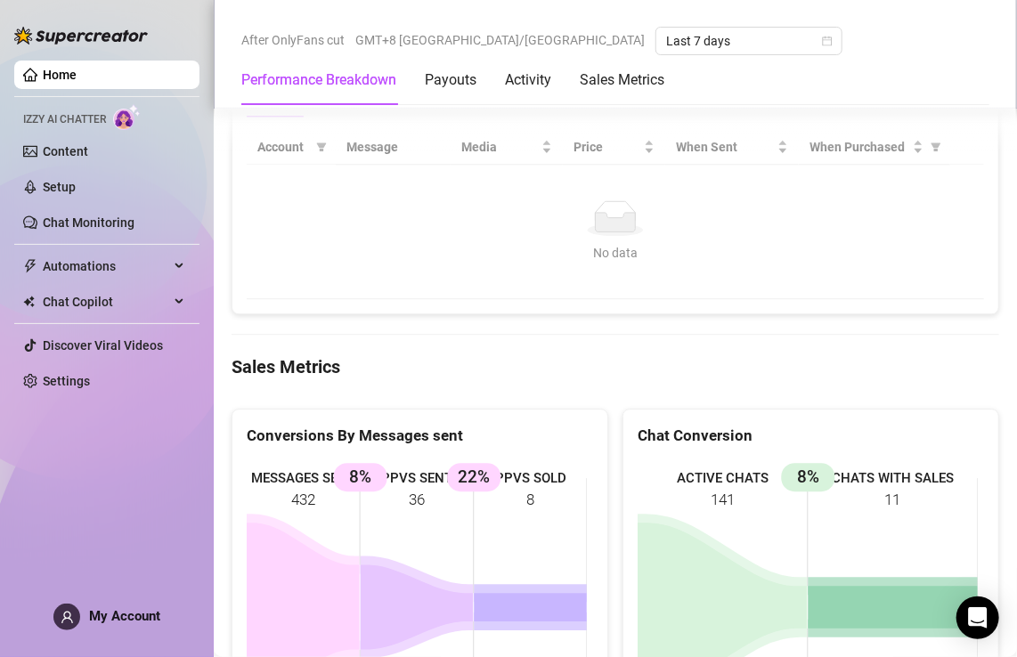
scroll to position [1781, 0]
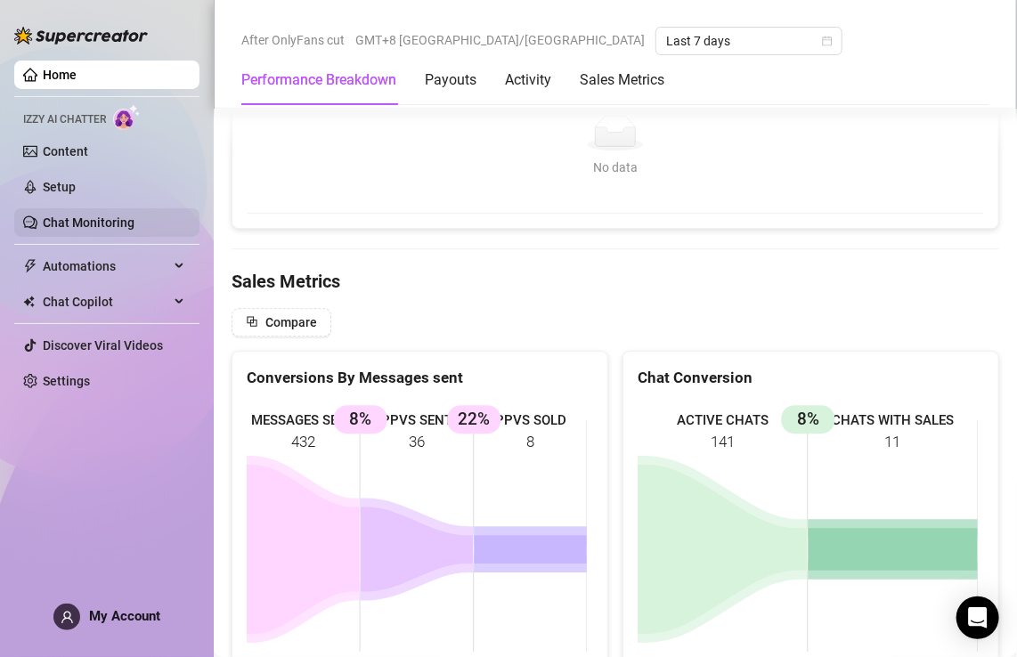
click at [78, 220] on link "Chat Monitoring" at bounding box center [89, 222] width 92 height 14
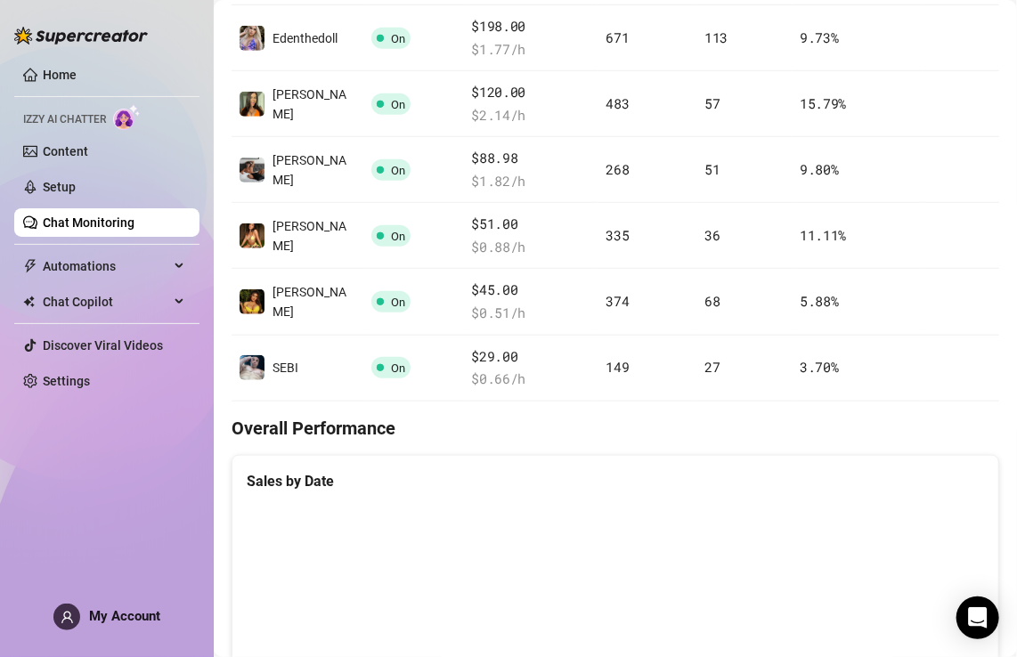
scroll to position [1022, 0]
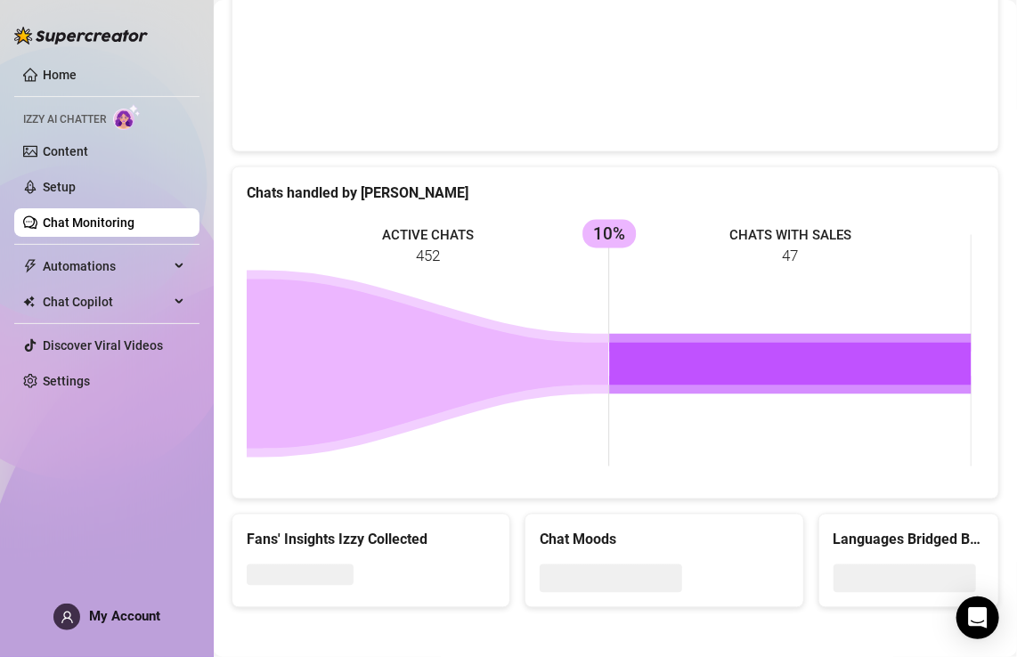
click at [112, 621] on span "My Account" at bounding box center [124, 616] width 71 height 16
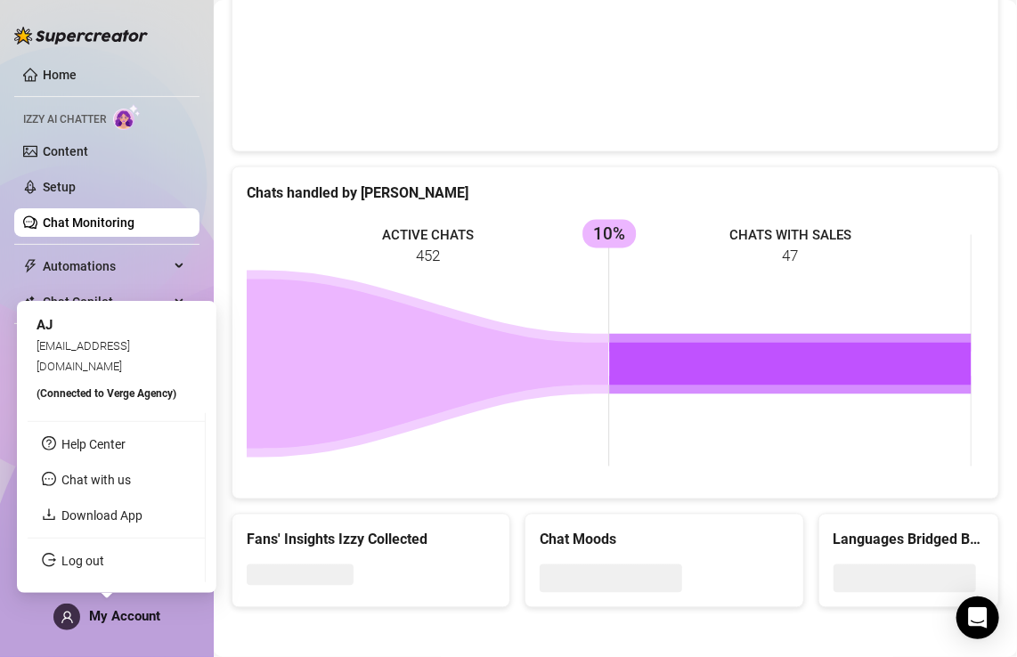
click at [82, 394] on span "(Connected to Verge Agency )" at bounding box center [107, 393] width 140 height 12
click at [46, 333] on span "AJ" at bounding box center [45, 325] width 16 height 16
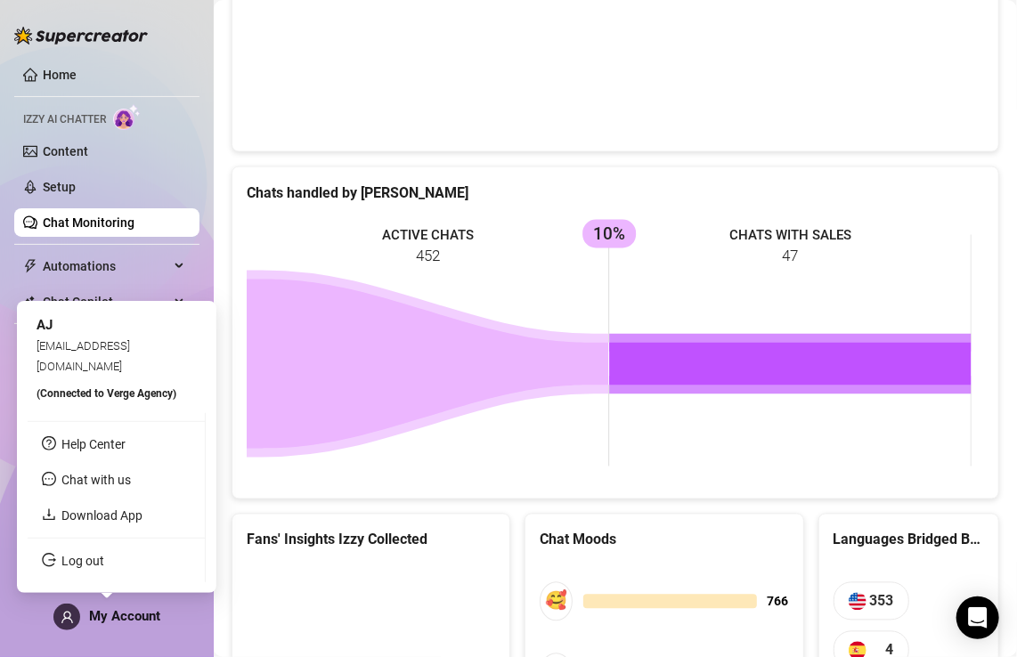
scroll to position [1279, 0]
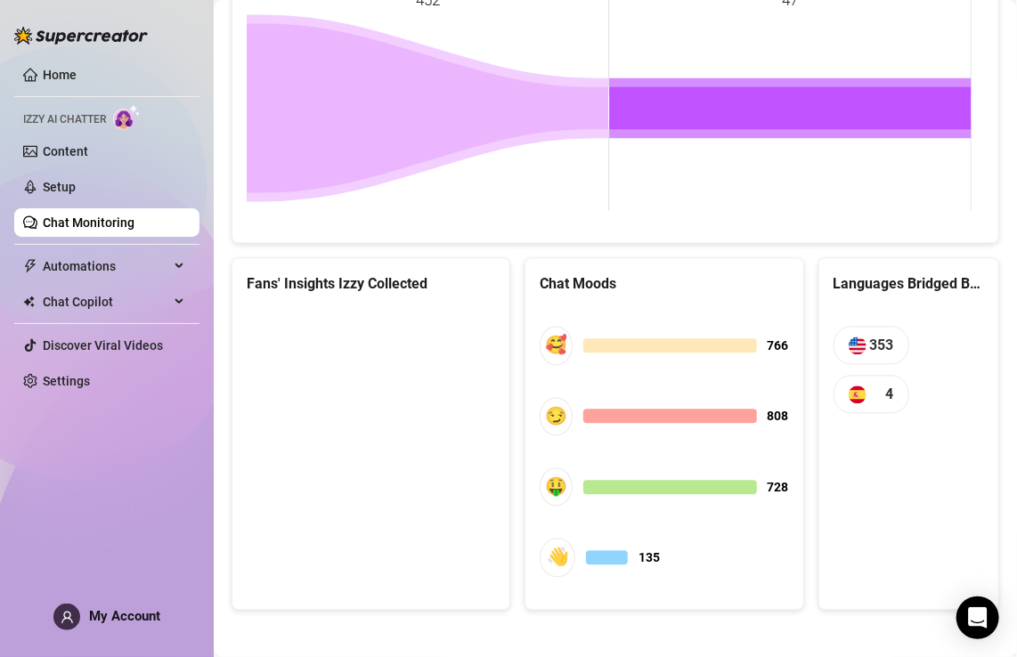
click at [119, 117] on img at bounding box center [127, 117] width 28 height 26
click at [65, 80] on link "Home" at bounding box center [60, 75] width 34 height 14
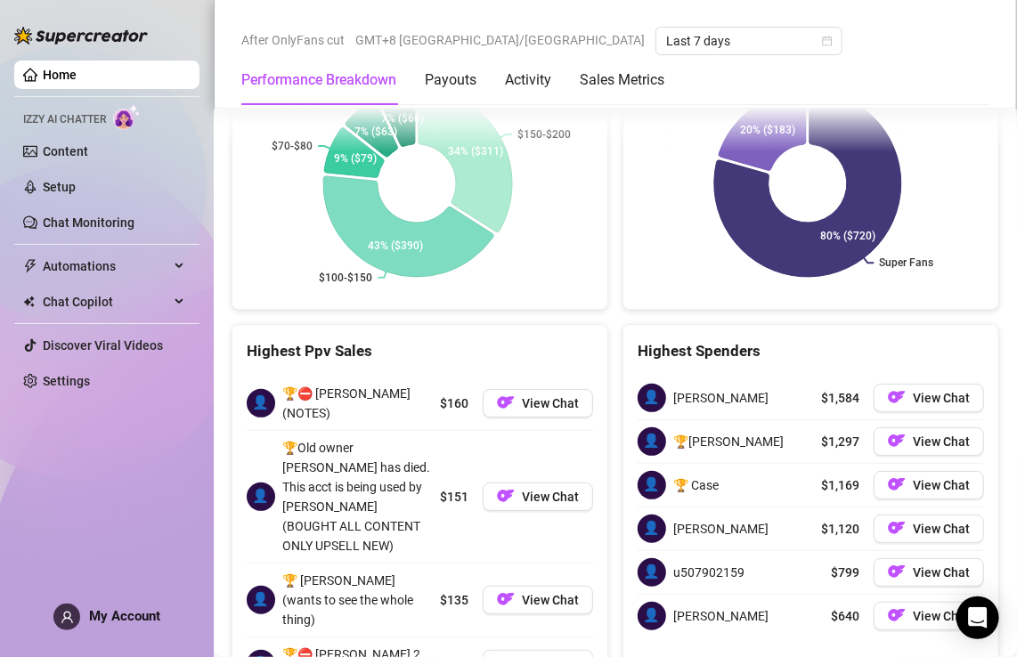
scroll to position [2608, 0]
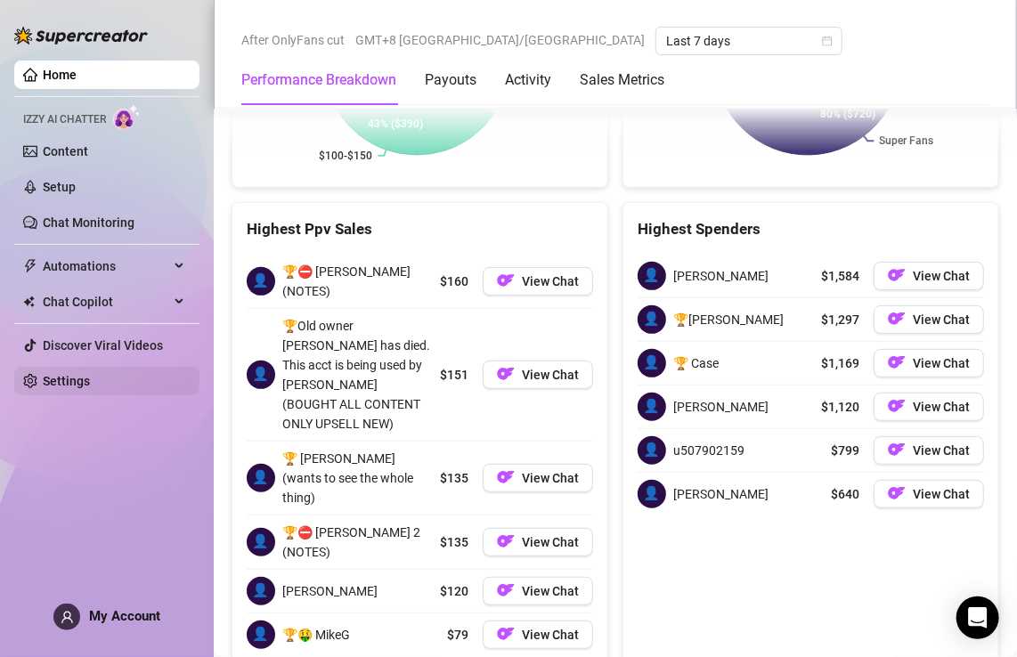
click at [75, 387] on link "Settings" at bounding box center [66, 381] width 47 height 14
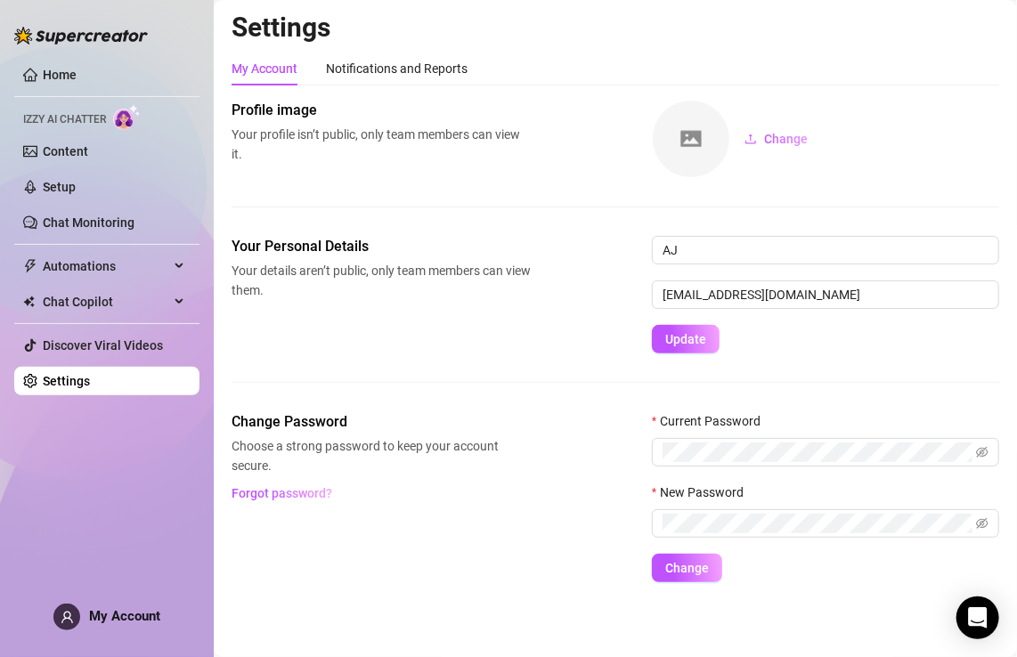
scroll to position [1, 0]
click at [972, 456] on icon "eye-invisible" at bounding box center [969, 453] width 12 height 12
click at [972, 456] on icon "eye" at bounding box center [969, 453] width 12 height 12
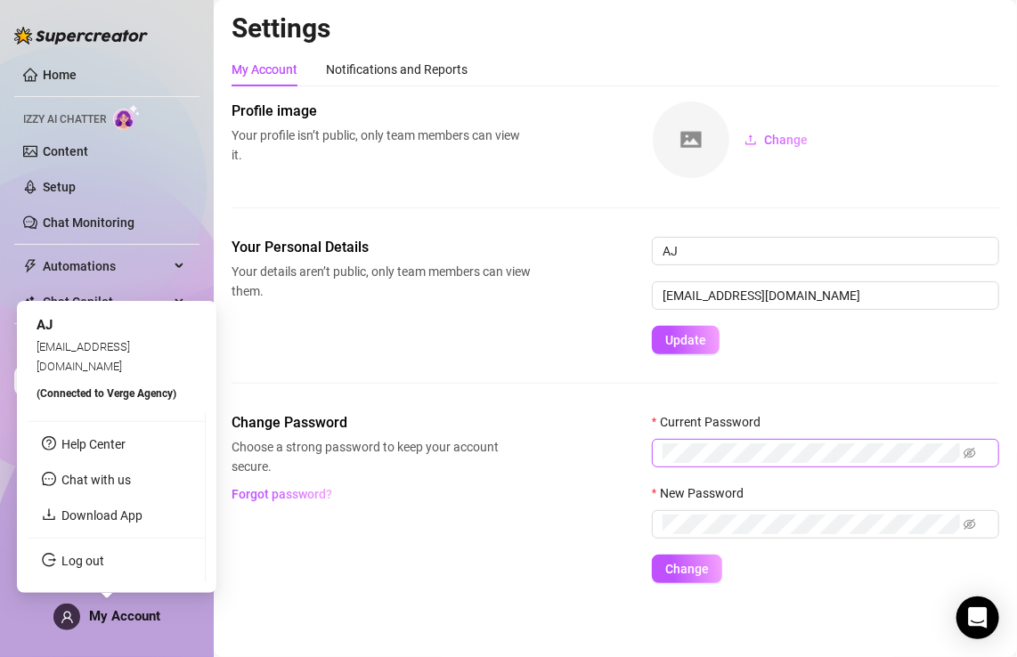
click at [110, 613] on span "My Account" at bounding box center [124, 616] width 71 height 16
click at [142, 608] on span "My Account" at bounding box center [124, 616] width 71 height 16
click at [121, 449] on link "Help Center" at bounding box center [93, 444] width 64 height 14
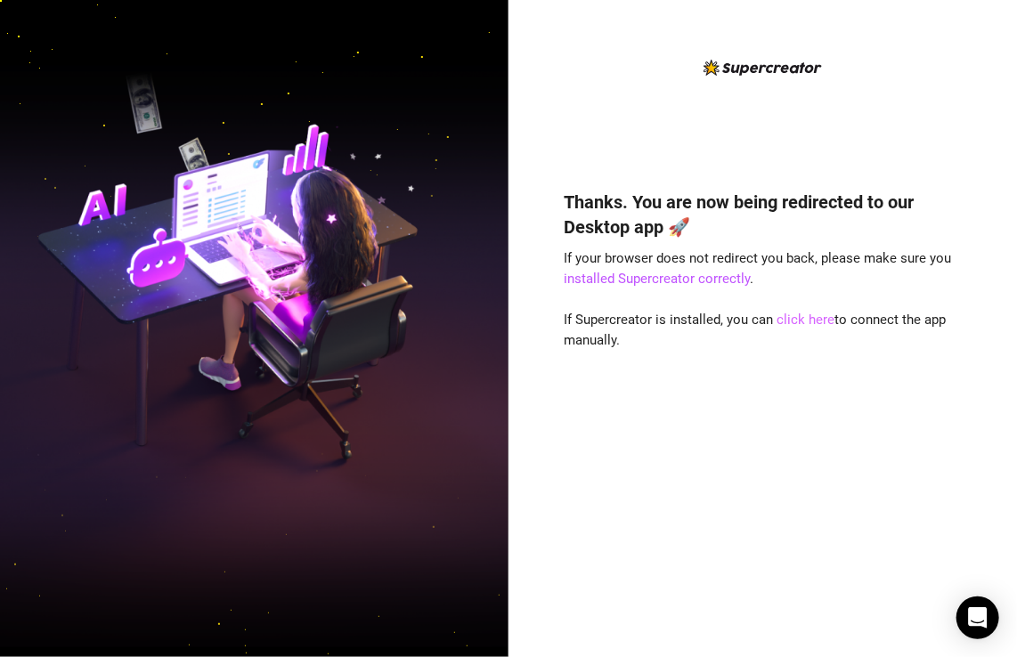
click at [790, 319] on link "click here" at bounding box center [806, 320] width 58 height 16
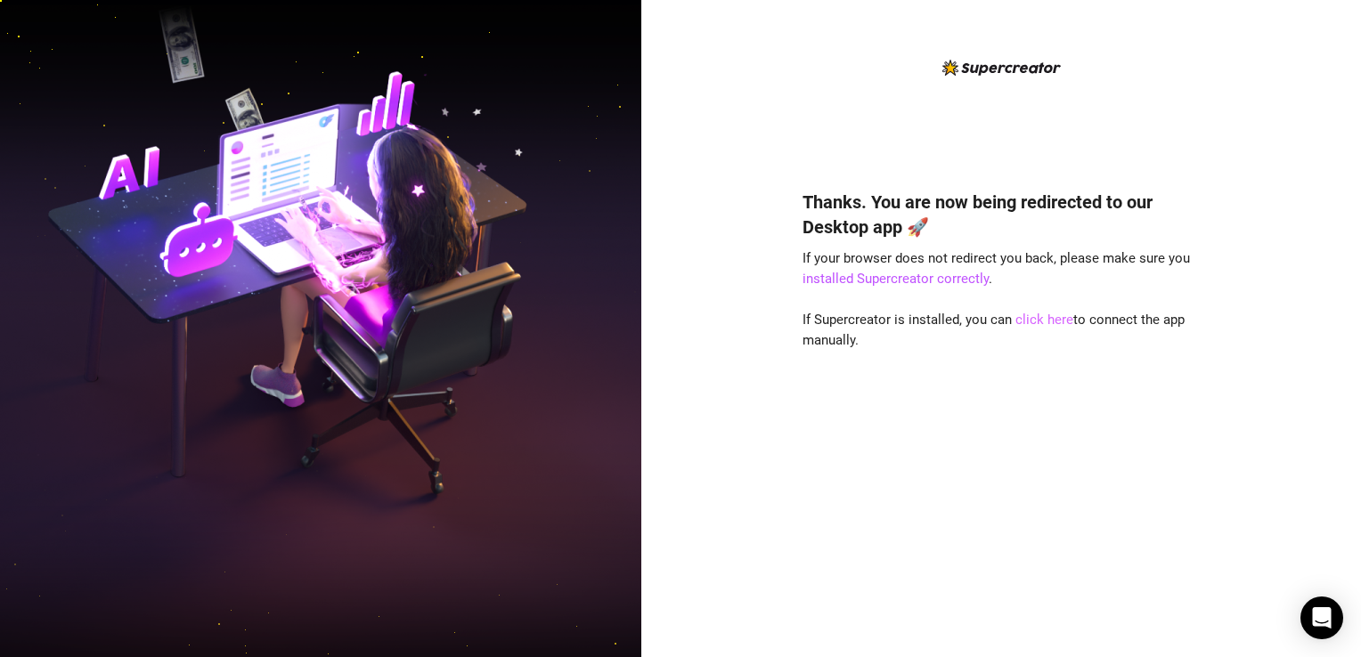
drag, startPoint x: 1034, startPoint y: 322, endPoint x: 987, endPoint y: 399, distance: 89.5
click at [1034, 322] on link "click here" at bounding box center [1044, 320] width 58 height 16
